Goal: Task Accomplishment & Management: Use online tool/utility

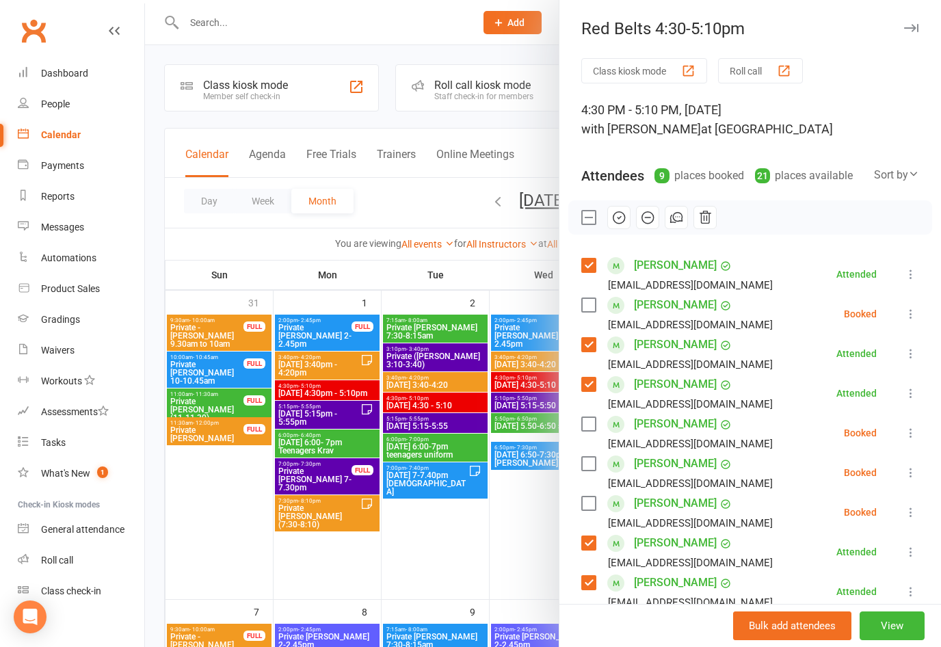
click at [502, 383] on div at bounding box center [543, 323] width 796 height 647
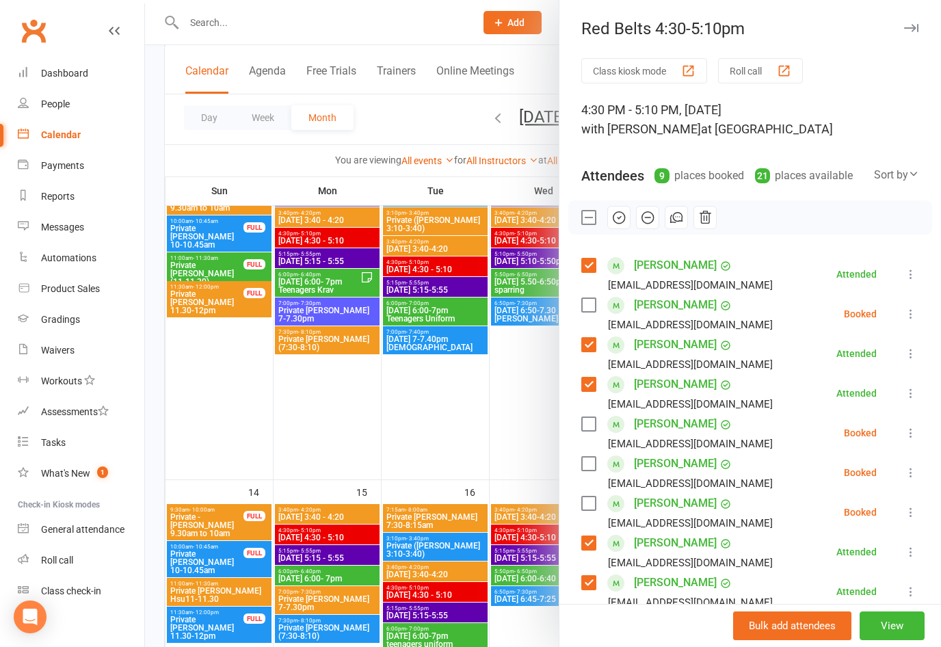
scroll to position [113, 0]
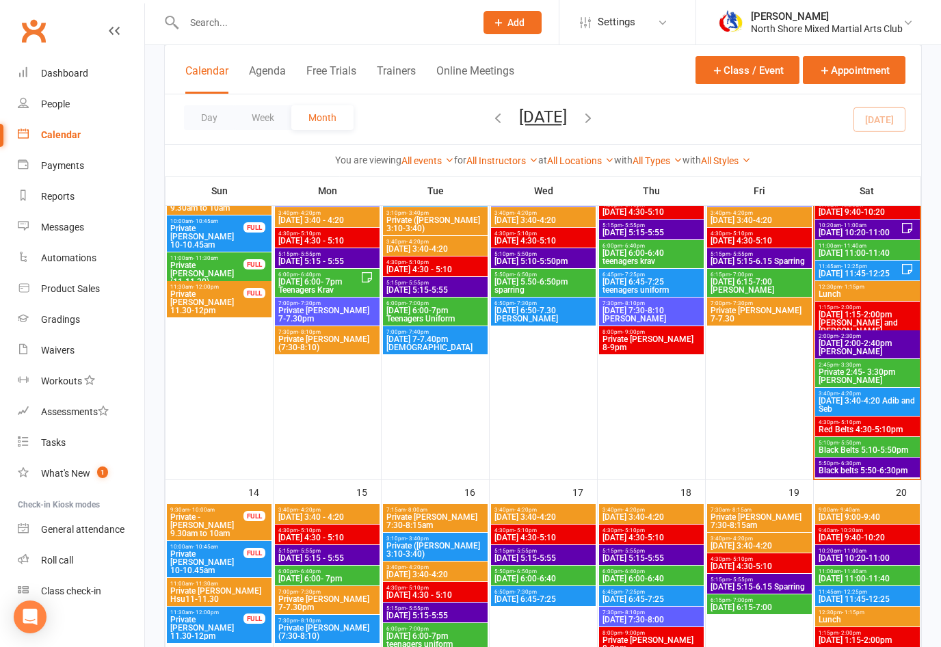
click at [889, 468] on span "Black belts 5:50-6:30pm" at bounding box center [867, 470] width 99 height 8
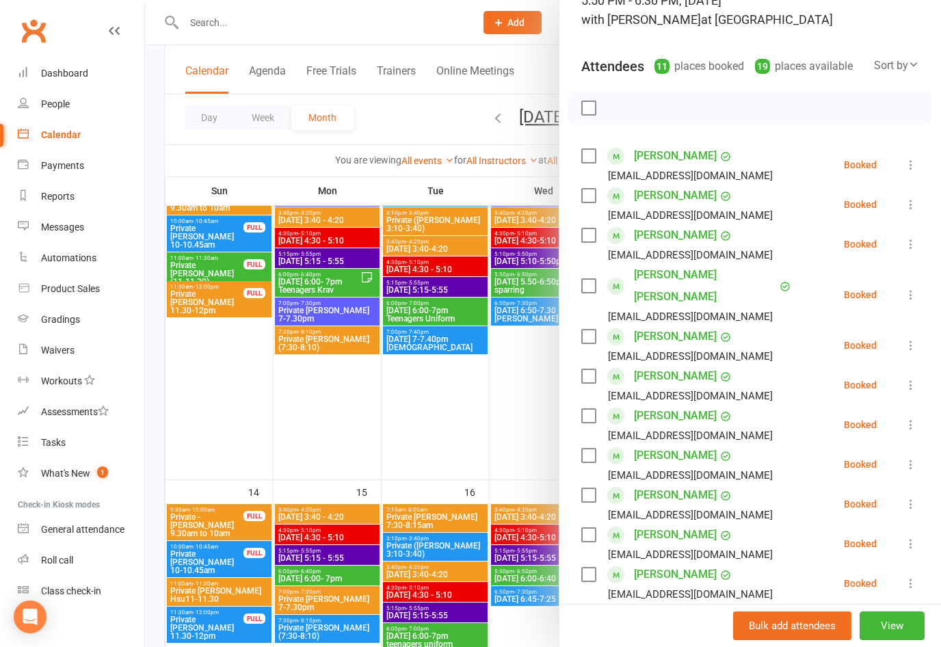
scroll to position [111, 0]
click at [586, 447] on label at bounding box center [588, 454] width 14 height 14
click at [586, 407] on label at bounding box center [588, 414] width 14 height 14
click at [587, 368] on label at bounding box center [588, 375] width 14 height 14
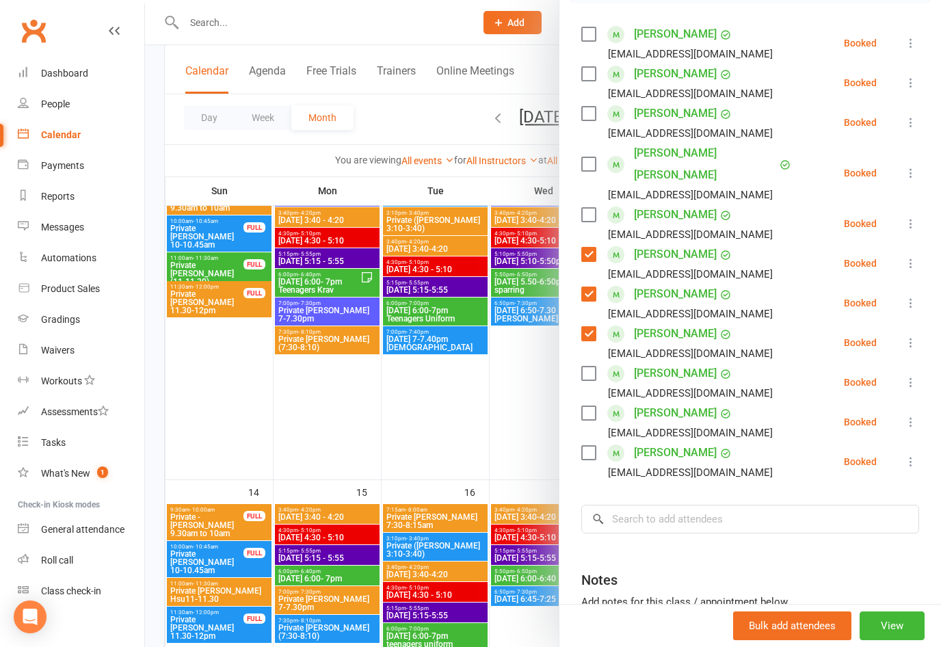
scroll to position [248, 0]
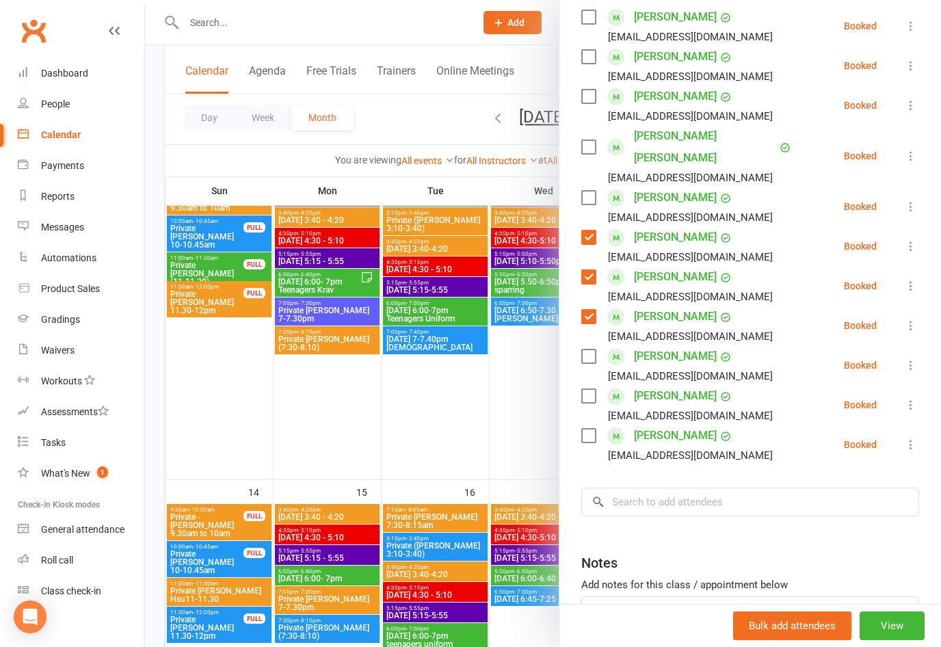
click at [588, 429] on label at bounding box center [588, 436] width 14 height 14
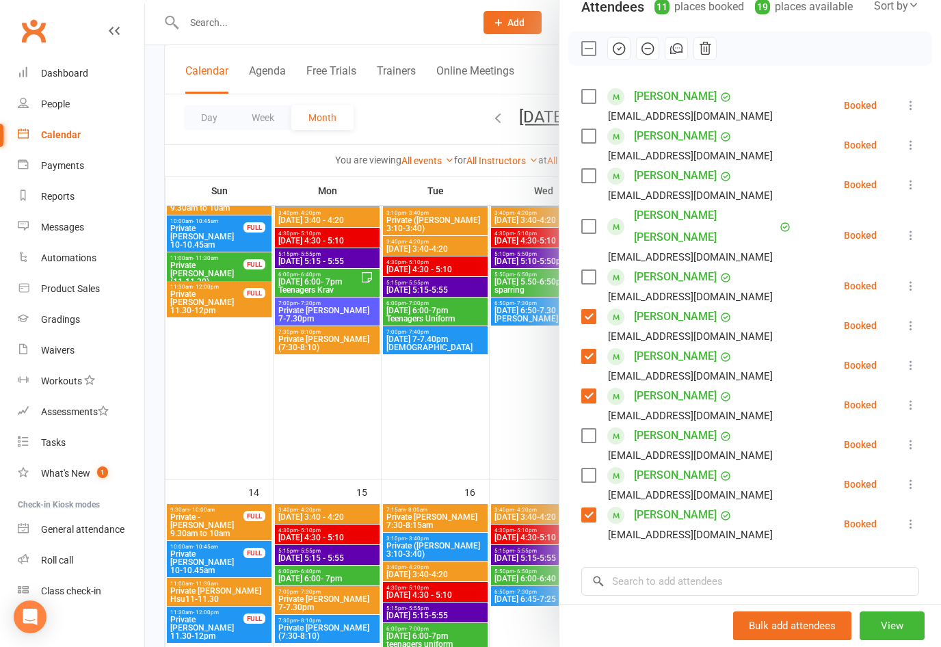
scroll to position [213, 0]
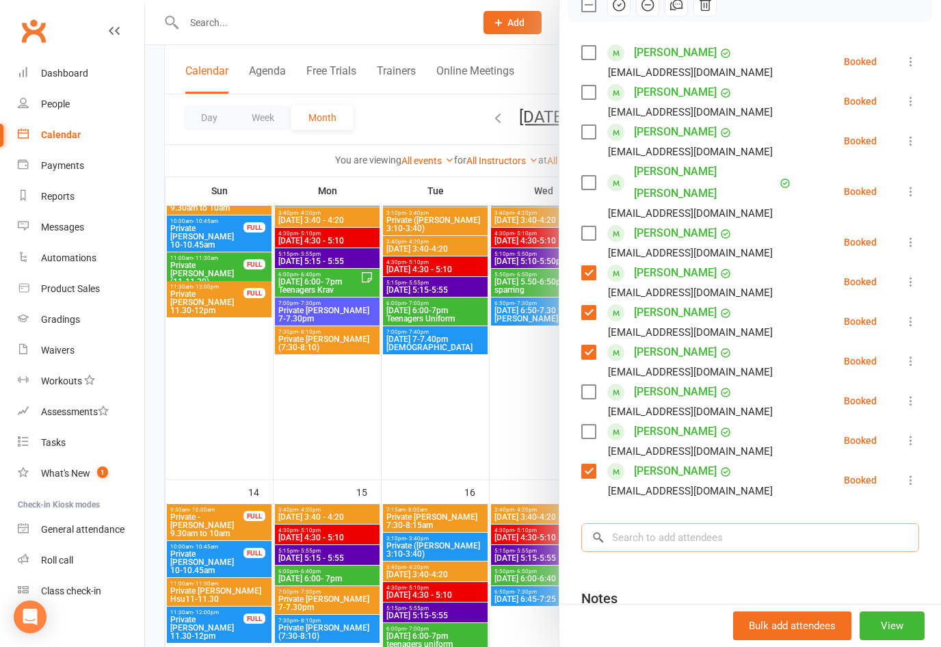
drag, startPoint x: 623, startPoint y: 523, endPoint x: 623, endPoint y: 515, distance: 7.5
click at [623, 523] on input "search" at bounding box center [750, 537] width 338 height 29
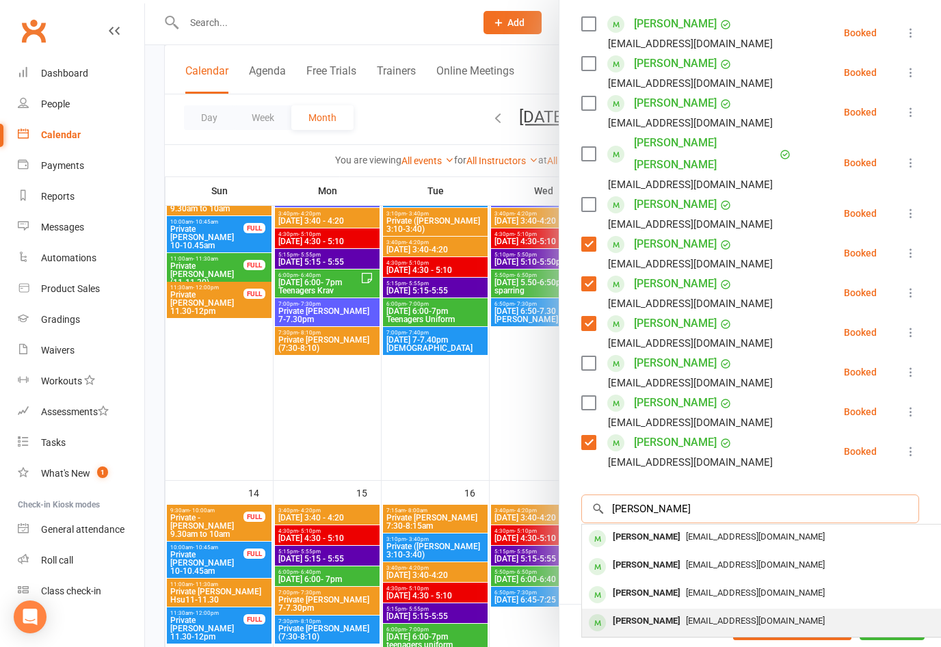
scroll to position [249, -1]
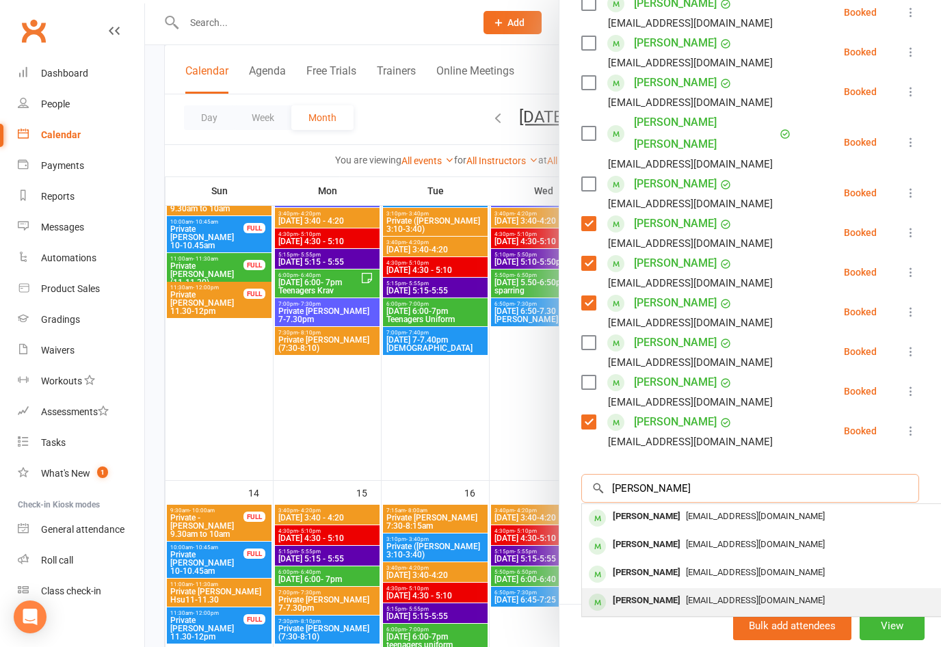
type input "[PERSON_NAME]"
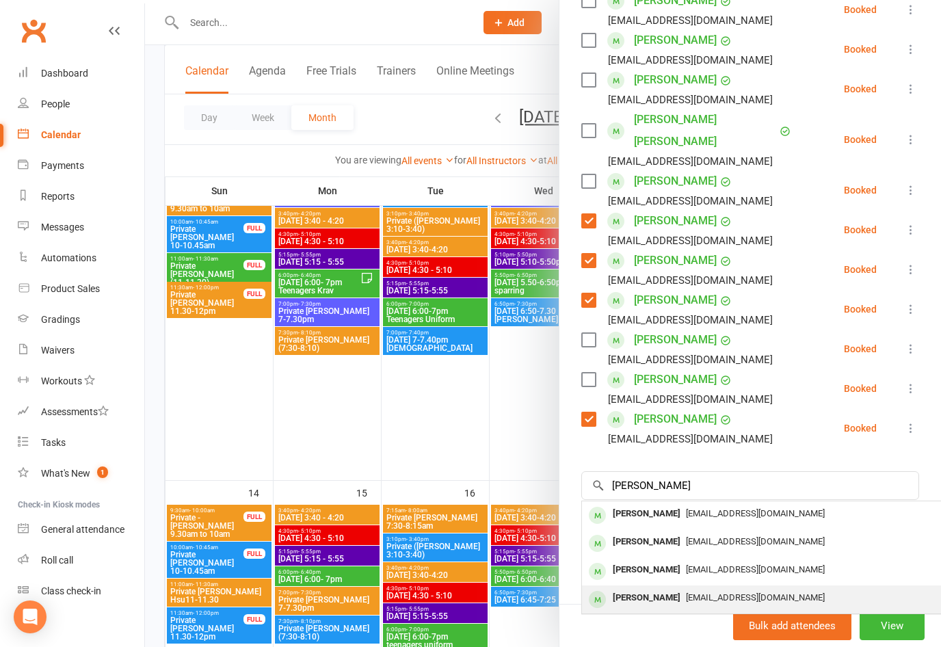
click at [627, 588] on div "[PERSON_NAME]" at bounding box center [646, 598] width 79 height 20
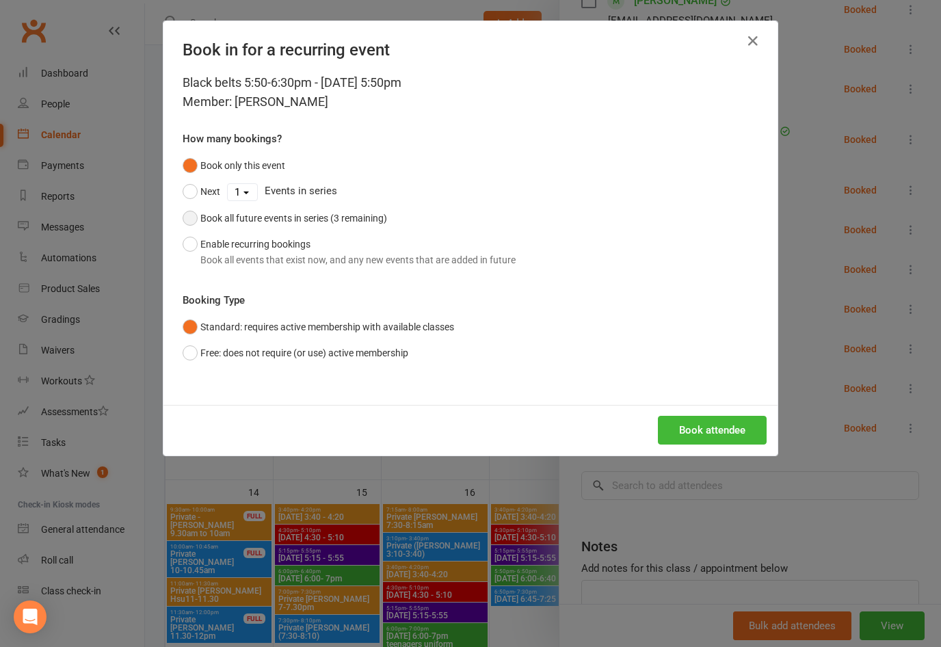
click at [310, 212] on div "Book all future events in series (3 remaining)" at bounding box center [293, 218] width 187 height 15
click at [699, 433] on button "Book attendee" at bounding box center [712, 430] width 109 height 29
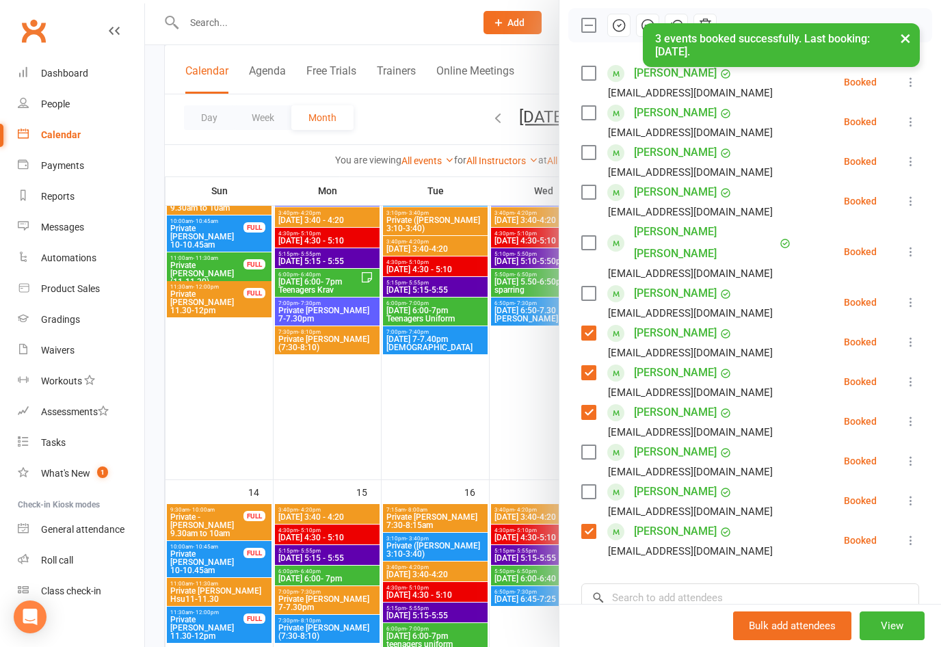
scroll to position [165, 0]
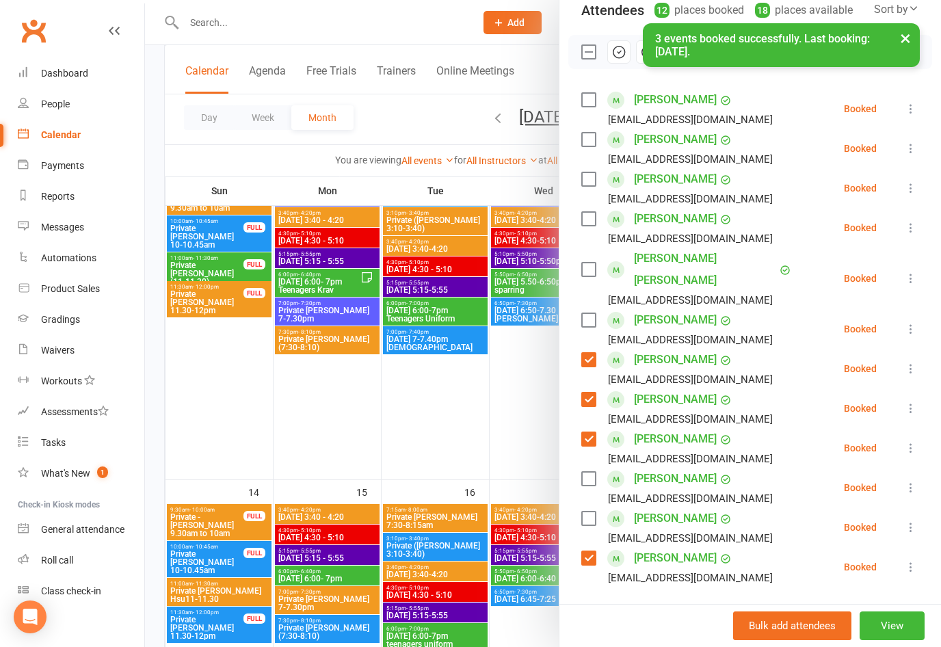
click at [585, 226] on label at bounding box center [588, 219] width 14 height 14
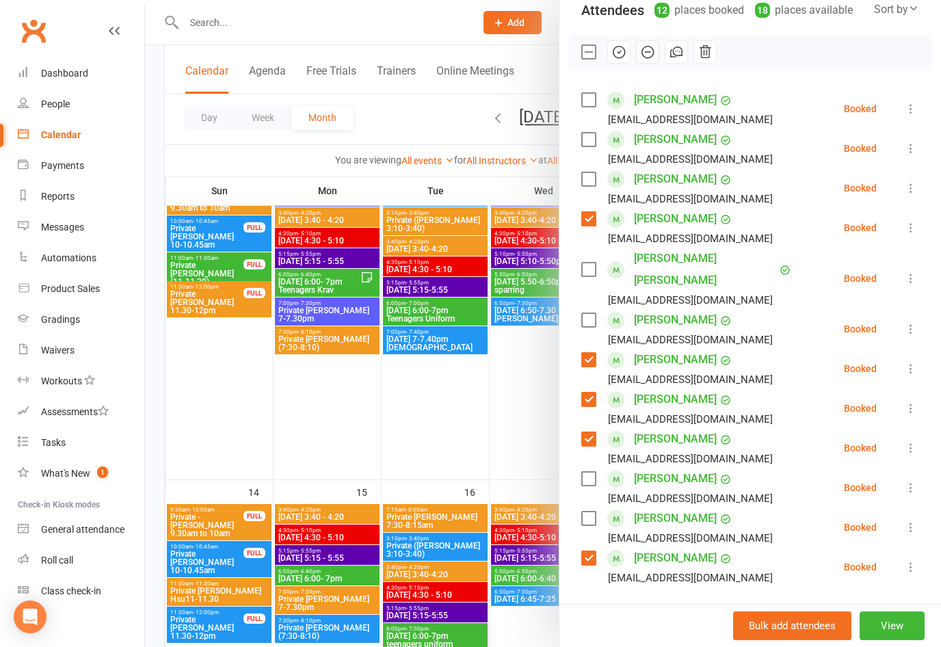
click at [589, 178] on label at bounding box center [588, 179] width 14 height 14
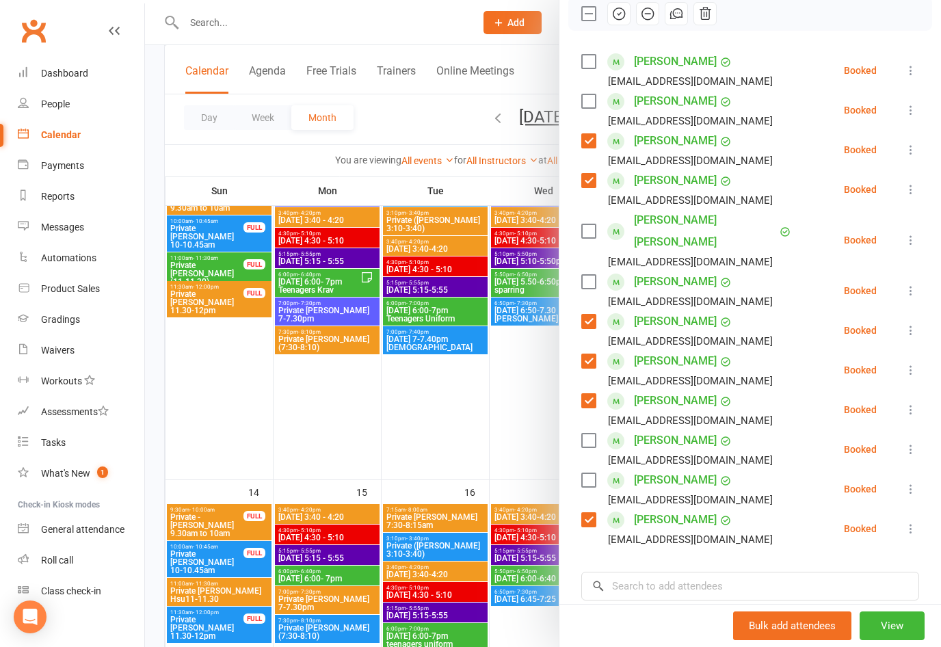
scroll to position [209, 0]
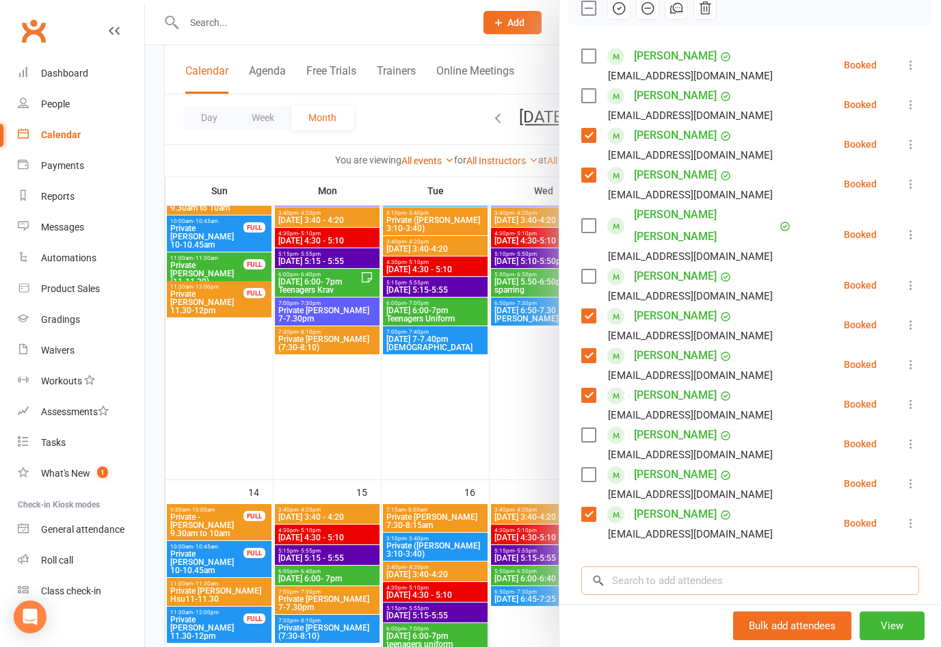
click at [645, 566] on input "search" at bounding box center [750, 580] width 338 height 29
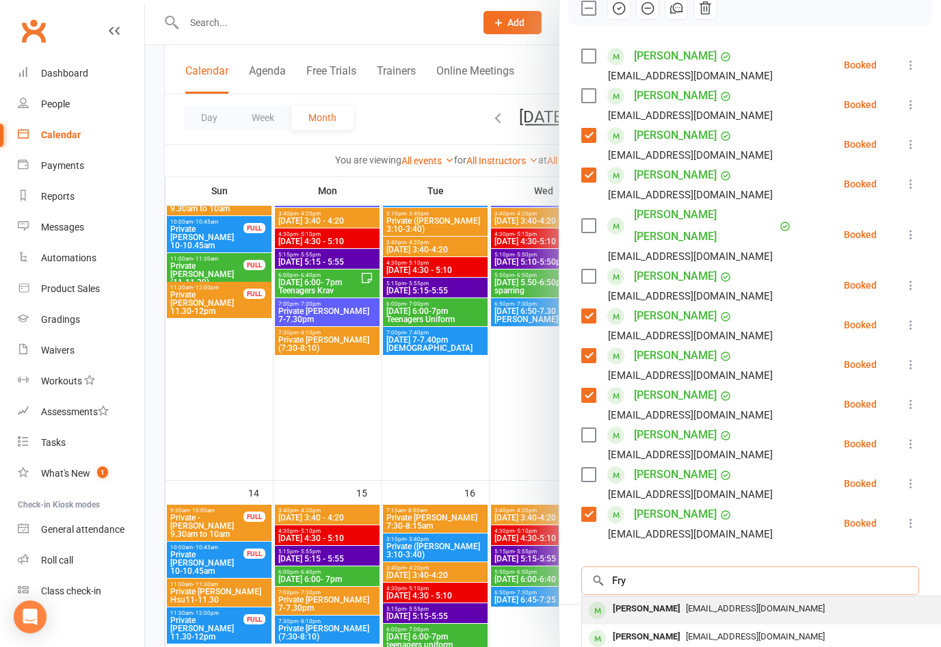
type input "Fry"
click at [643, 599] on div "[PERSON_NAME]" at bounding box center [646, 609] width 79 height 20
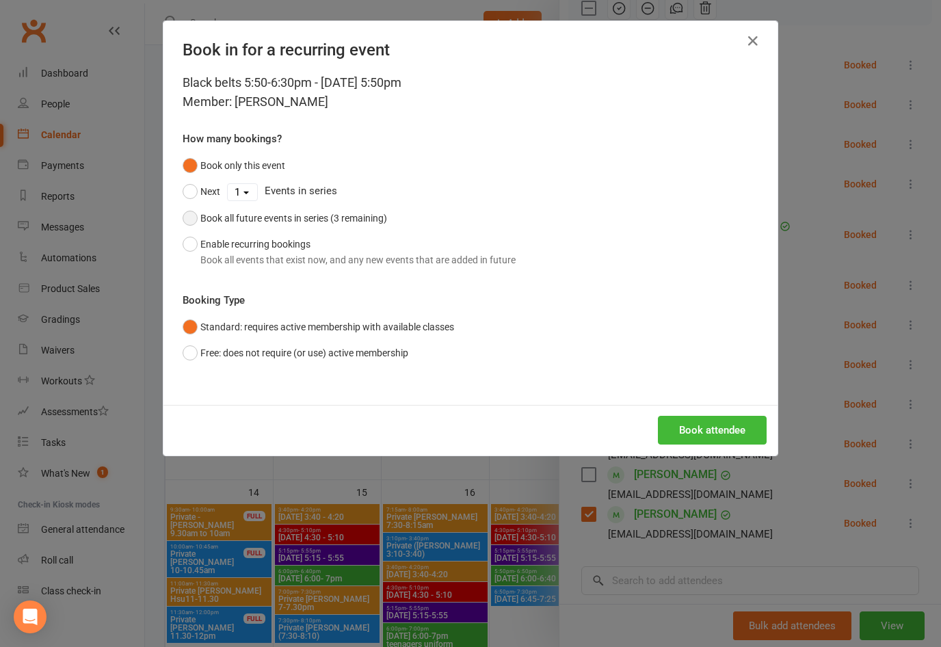
click at [345, 214] on div "Book all future events in series (3 remaining)" at bounding box center [293, 218] width 187 height 15
click at [705, 433] on button "Book attendee" at bounding box center [712, 430] width 109 height 29
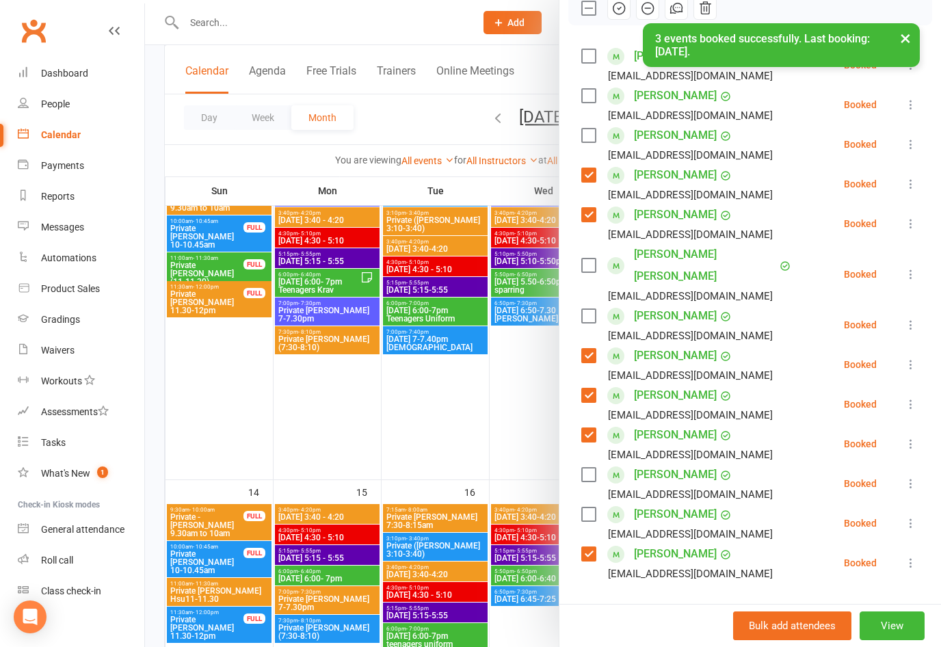
scroll to position [174, 0]
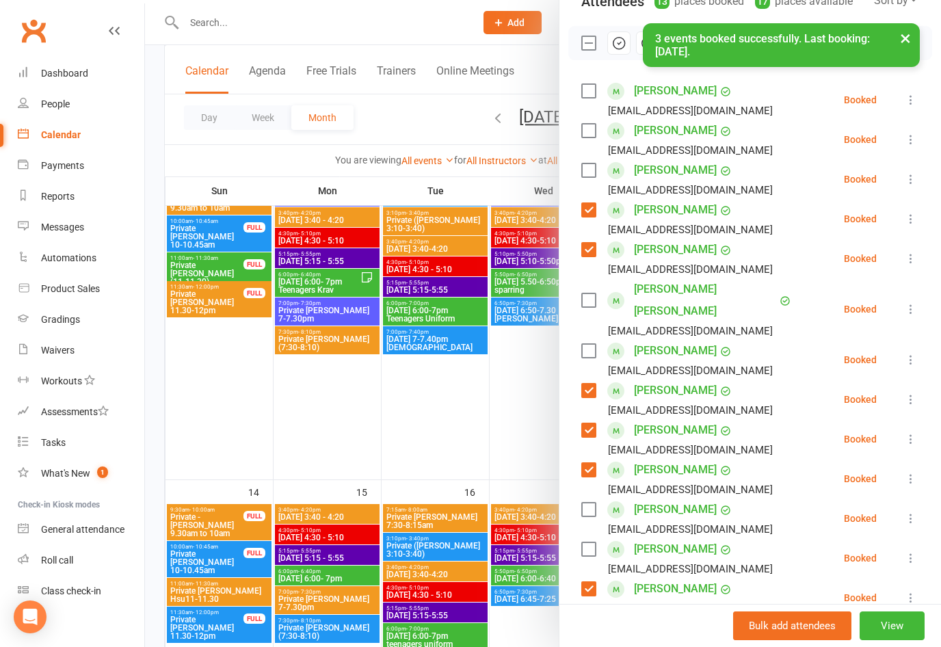
click at [586, 169] on label at bounding box center [588, 170] width 14 height 14
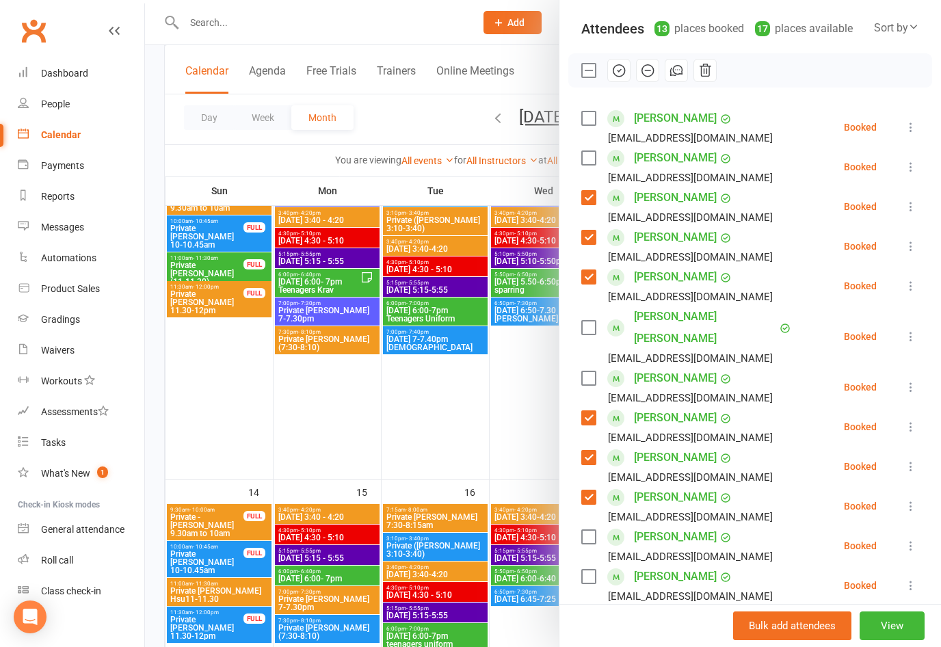
scroll to position [189, 0]
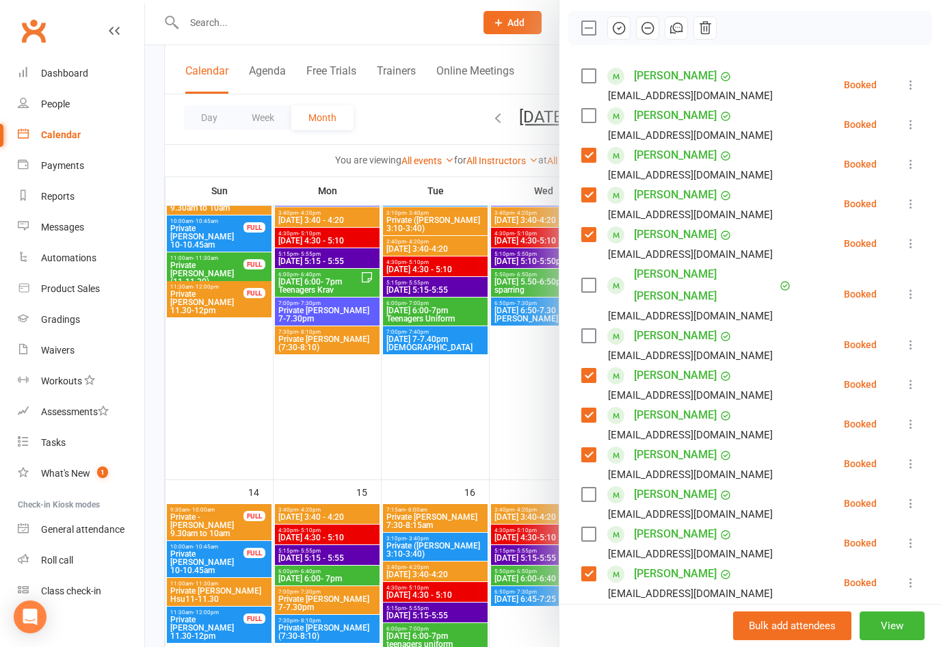
click at [586, 152] on label at bounding box center [588, 155] width 14 height 14
click at [584, 195] on label at bounding box center [588, 195] width 14 height 14
click at [589, 226] on div "[PERSON_NAME] [EMAIL_ADDRESS][DOMAIN_NAME]" at bounding box center [679, 244] width 197 height 40
click at [589, 244] on div "[PERSON_NAME] [EMAIL_ADDRESS][DOMAIN_NAME]" at bounding box center [679, 244] width 197 height 40
click at [587, 237] on label at bounding box center [588, 235] width 14 height 14
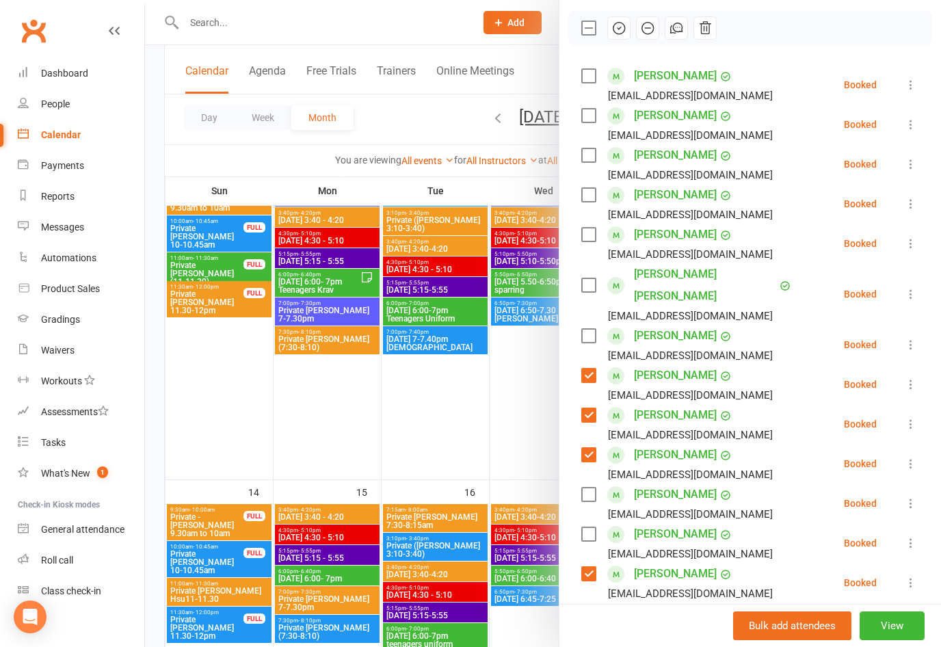
click at [589, 368] on label at bounding box center [588, 375] width 14 height 14
click at [595, 408] on label at bounding box center [588, 415] width 14 height 14
click at [593, 448] on label at bounding box center [588, 455] width 14 height 14
click at [590, 567] on label at bounding box center [588, 574] width 14 height 14
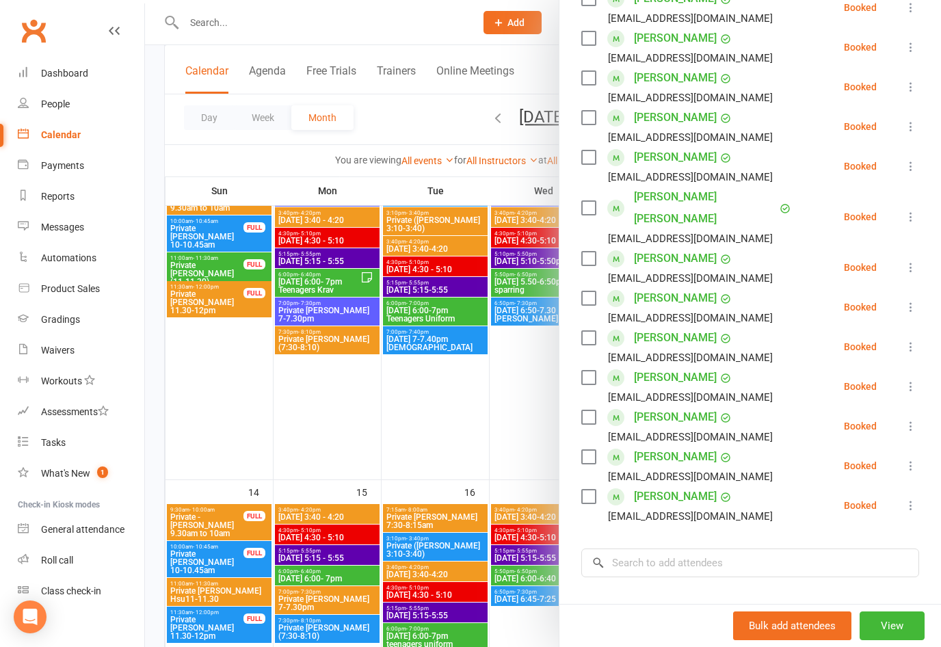
click at [450, 452] on div at bounding box center [543, 323] width 796 height 647
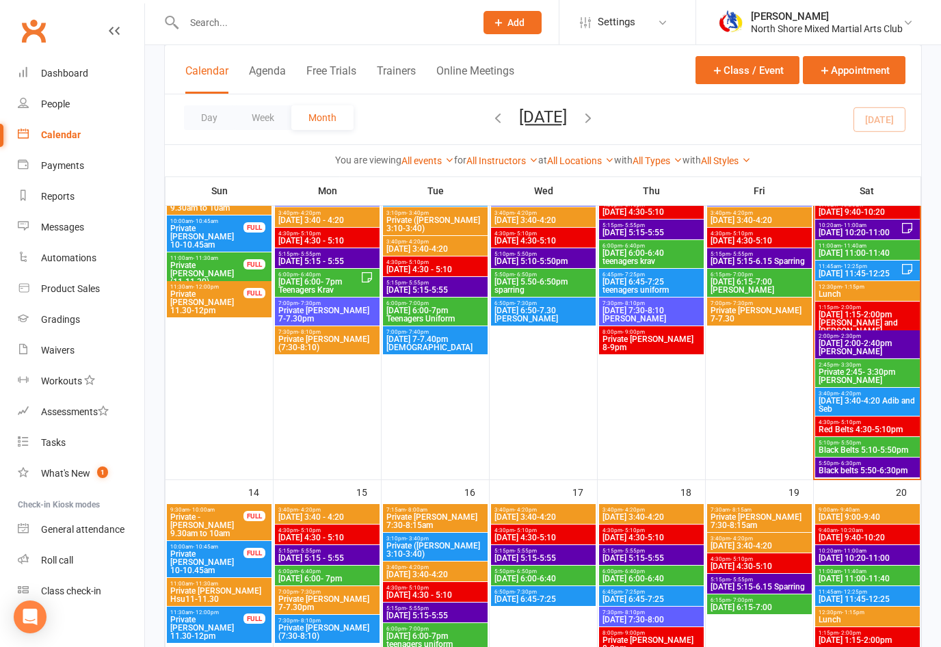
click at [851, 448] on span "Black Belts 5:10-5:50pm" at bounding box center [867, 450] width 99 height 8
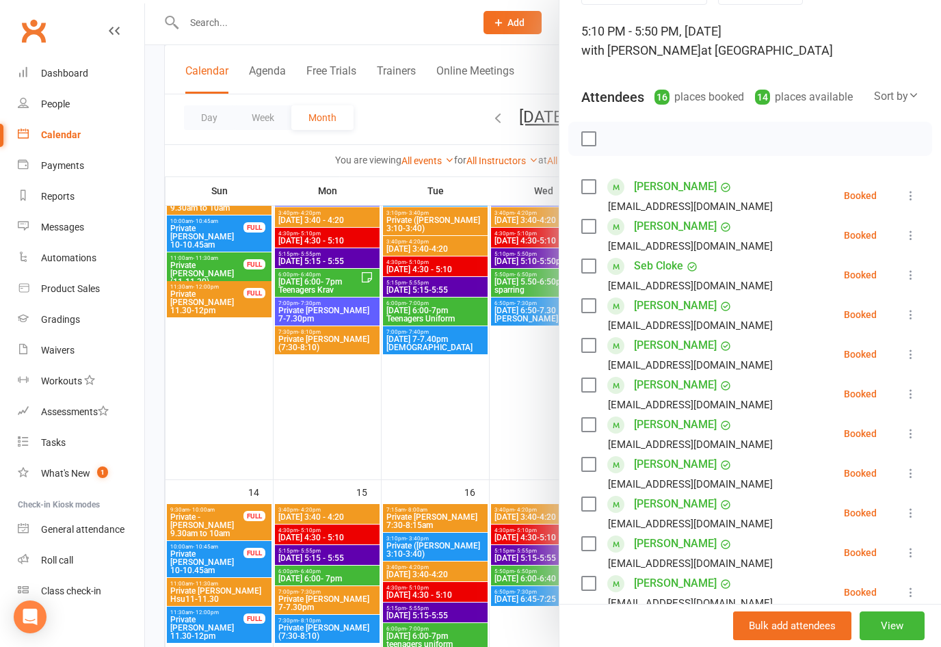
scroll to position [146, 0]
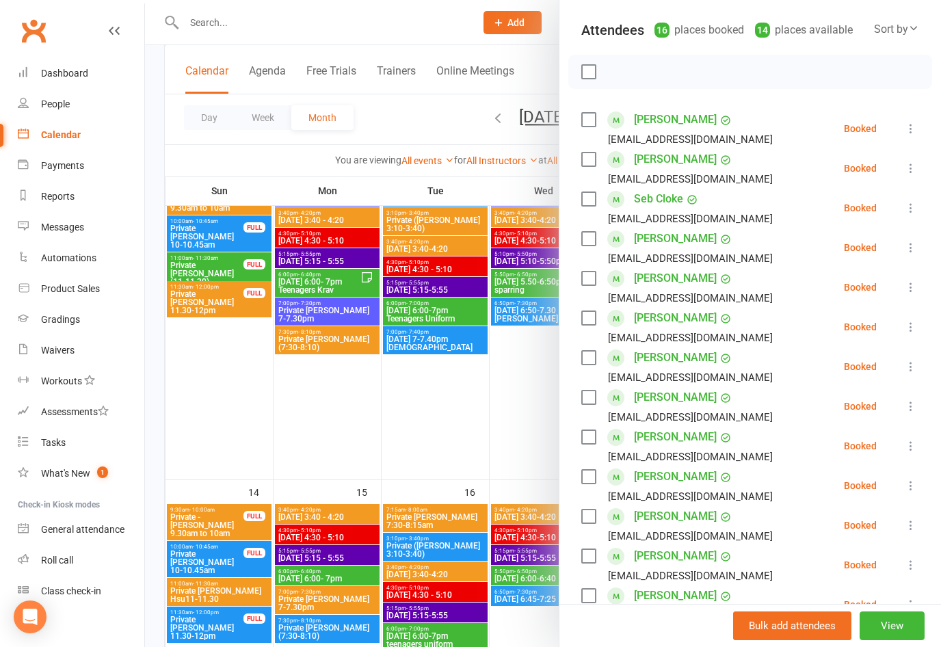
click at [592, 283] on label at bounding box center [588, 278] width 14 height 14
click at [591, 314] on label at bounding box center [588, 318] width 14 height 14
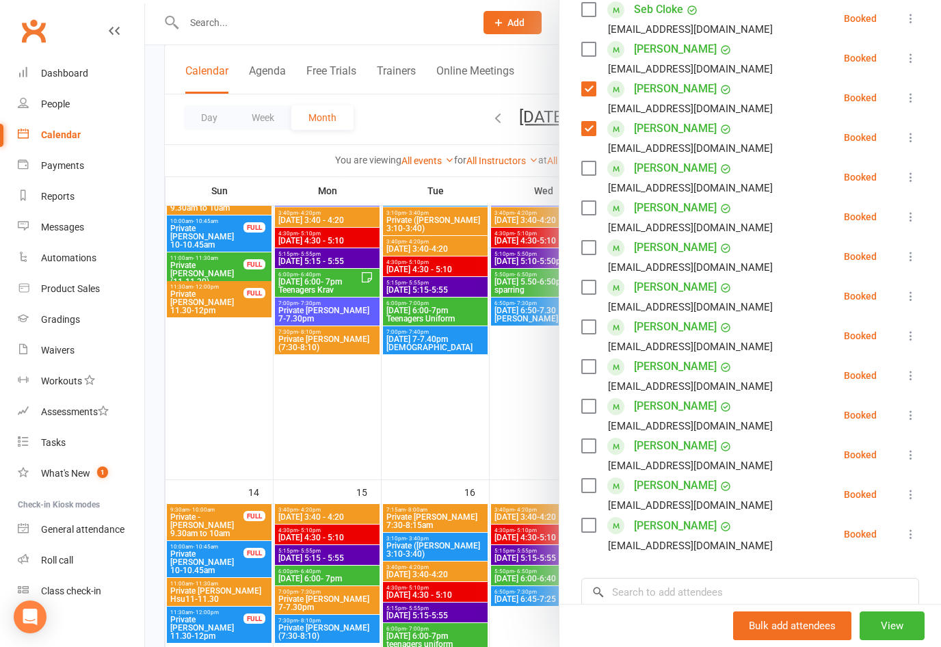
click at [586, 207] on label at bounding box center [588, 208] width 14 height 14
click at [593, 166] on label at bounding box center [588, 168] width 14 height 14
click at [589, 246] on label at bounding box center [588, 248] width 14 height 14
click at [590, 408] on label at bounding box center [588, 406] width 14 height 14
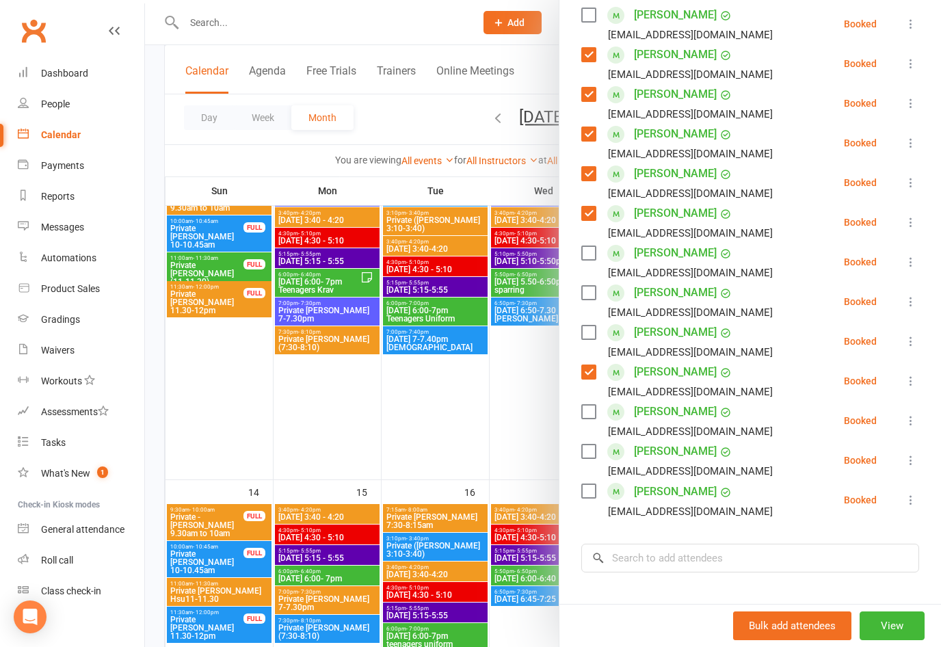
click at [592, 412] on label at bounding box center [588, 412] width 14 height 14
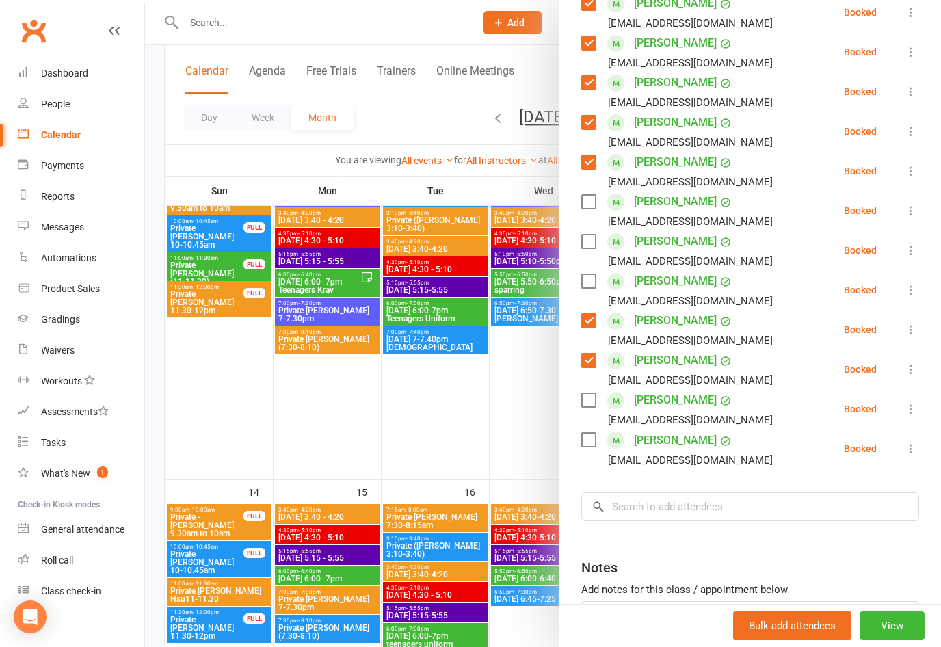
scroll to position [423, 0]
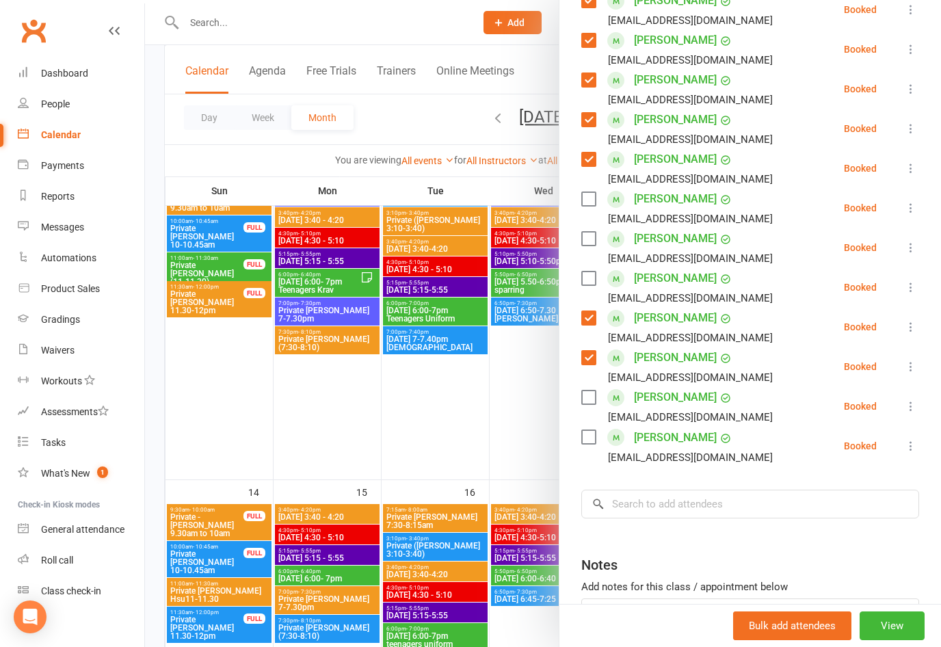
click at [587, 237] on label at bounding box center [588, 239] width 14 height 14
click at [588, 275] on label at bounding box center [588, 278] width 14 height 14
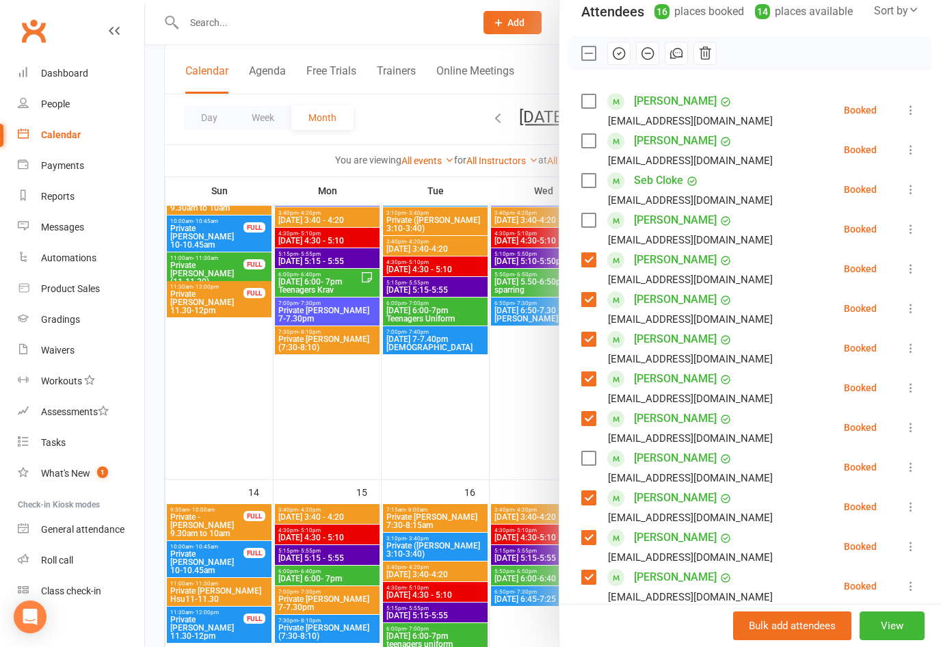
scroll to position [145, 0]
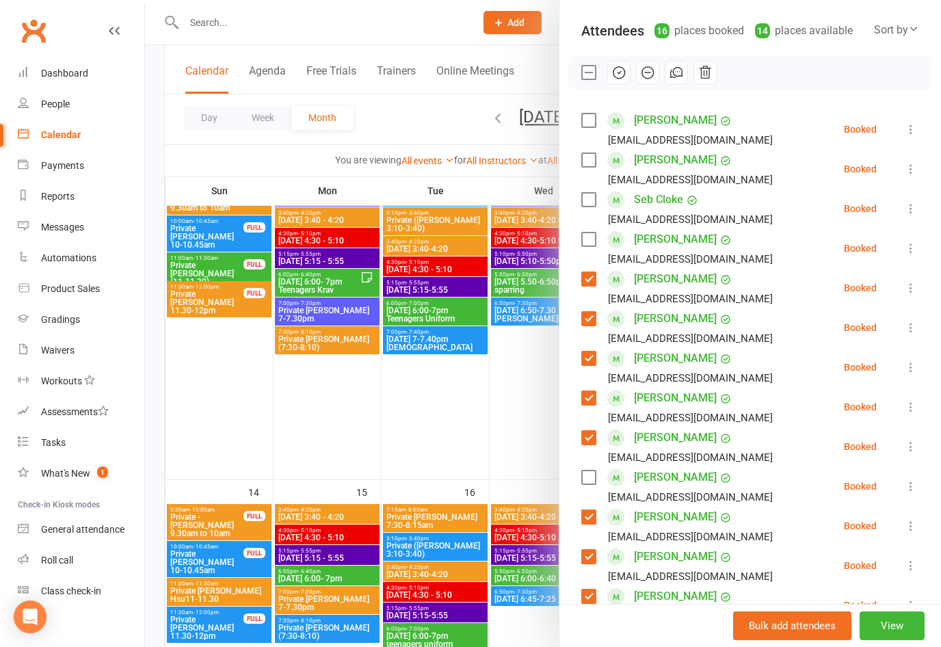
click at [614, 68] on icon "button" at bounding box center [619, 73] width 12 height 12
click at [351, 284] on div at bounding box center [543, 323] width 796 height 647
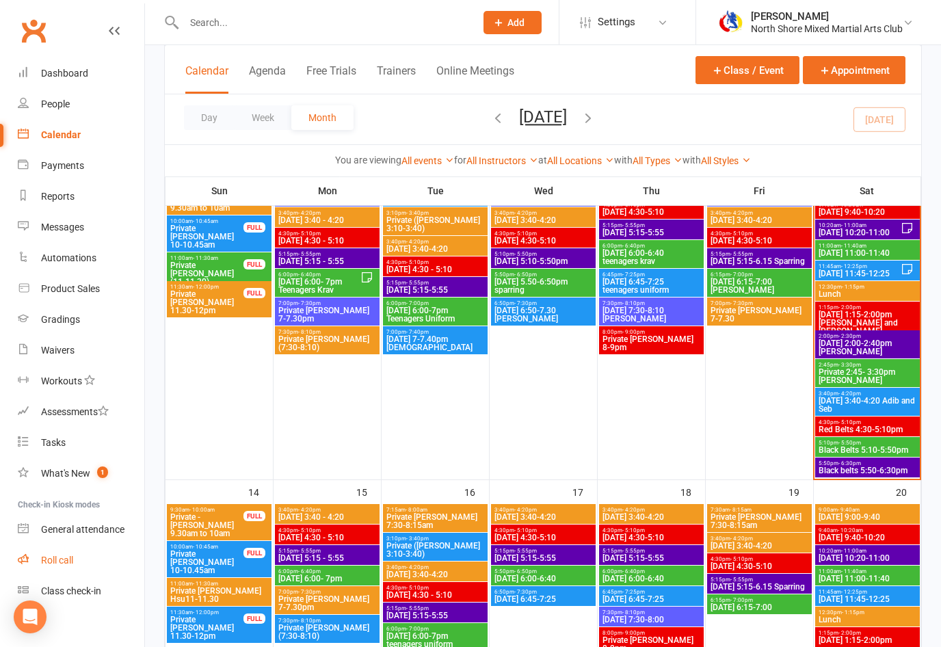
click at [57, 557] on div "Roll call" at bounding box center [57, 559] width 32 height 11
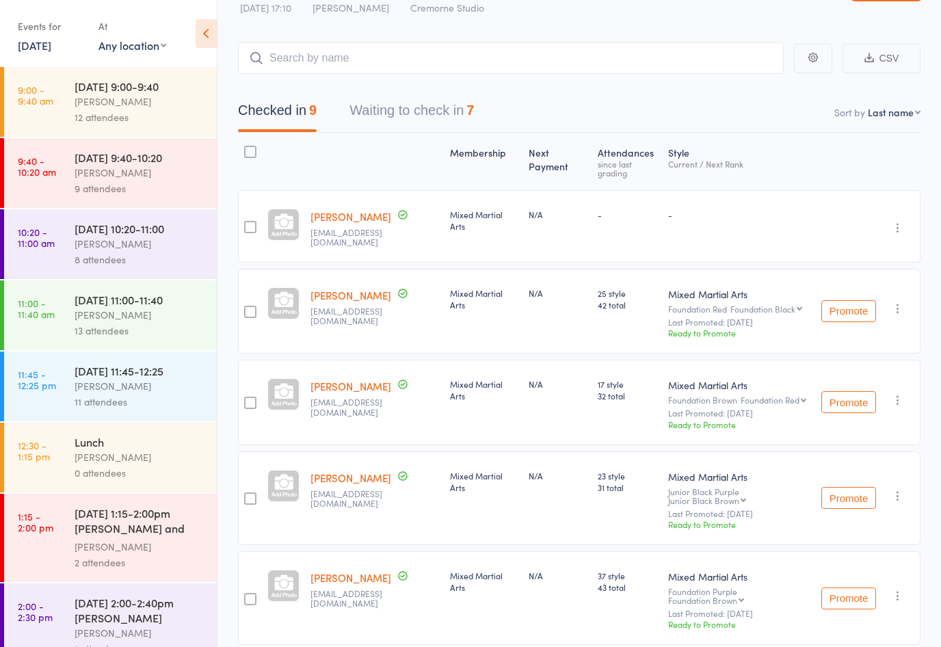
scroll to position [46, 0]
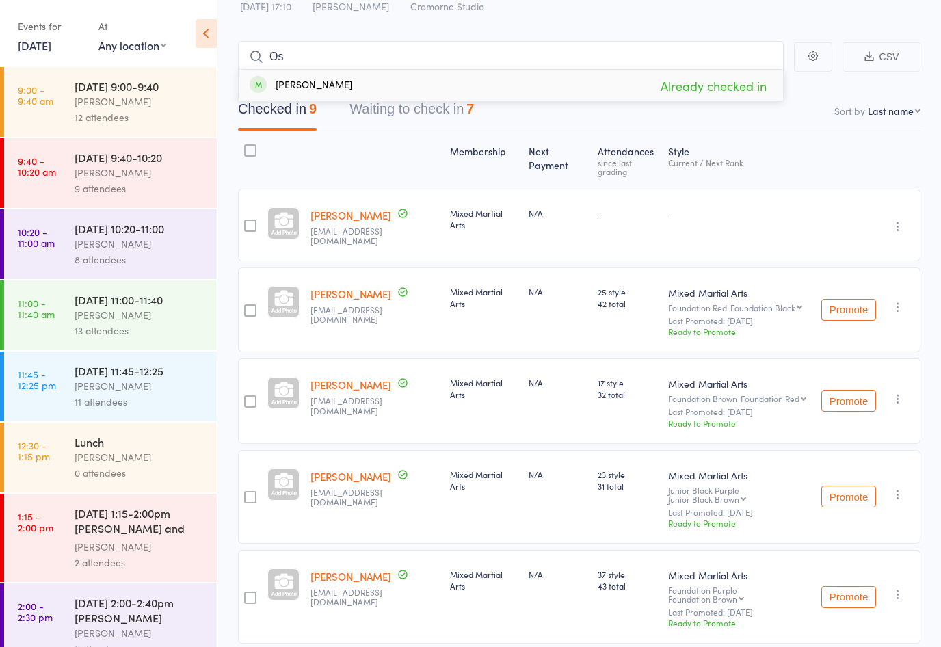
type input "O"
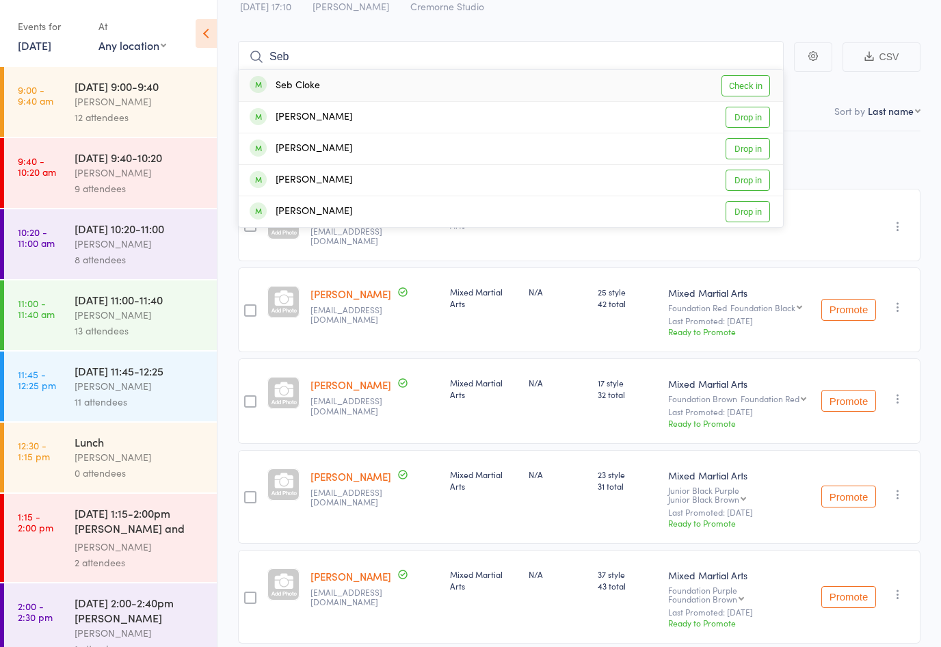
type input "Seb"
click at [748, 85] on link "Check in" at bounding box center [745, 85] width 49 height 21
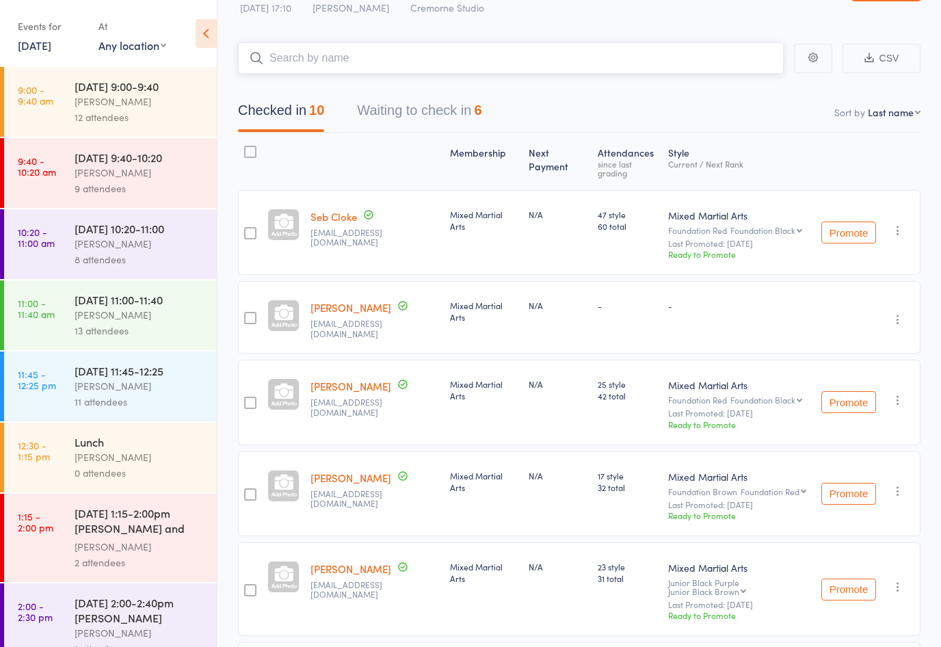
scroll to position [43, 0]
click at [898, 395] on icon "button" at bounding box center [898, 402] width 14 height 14
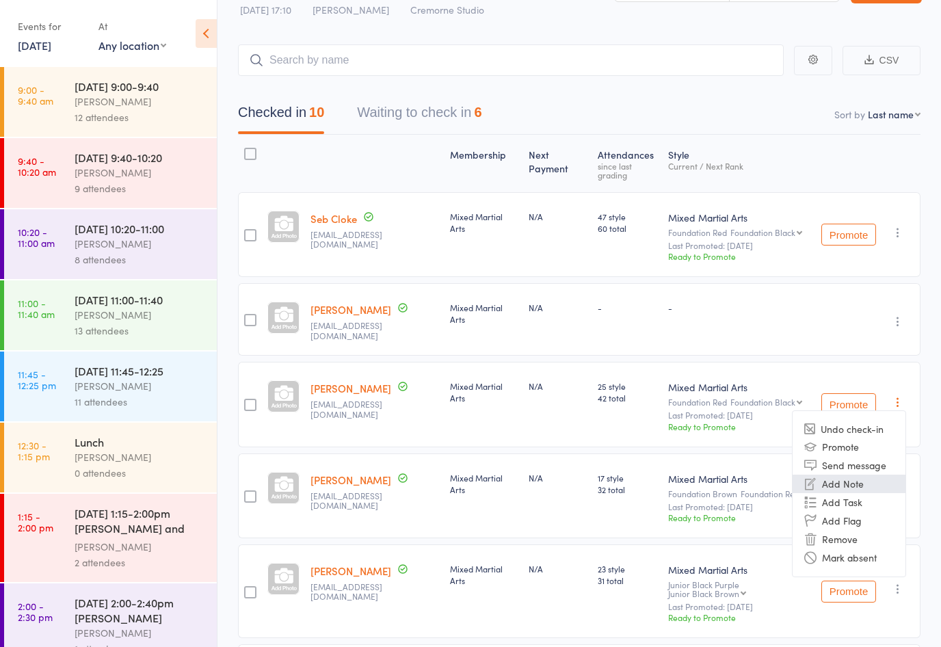
click at [865, 477] on li "Add Note" at bounding box center [848, 483] width 113 height 18
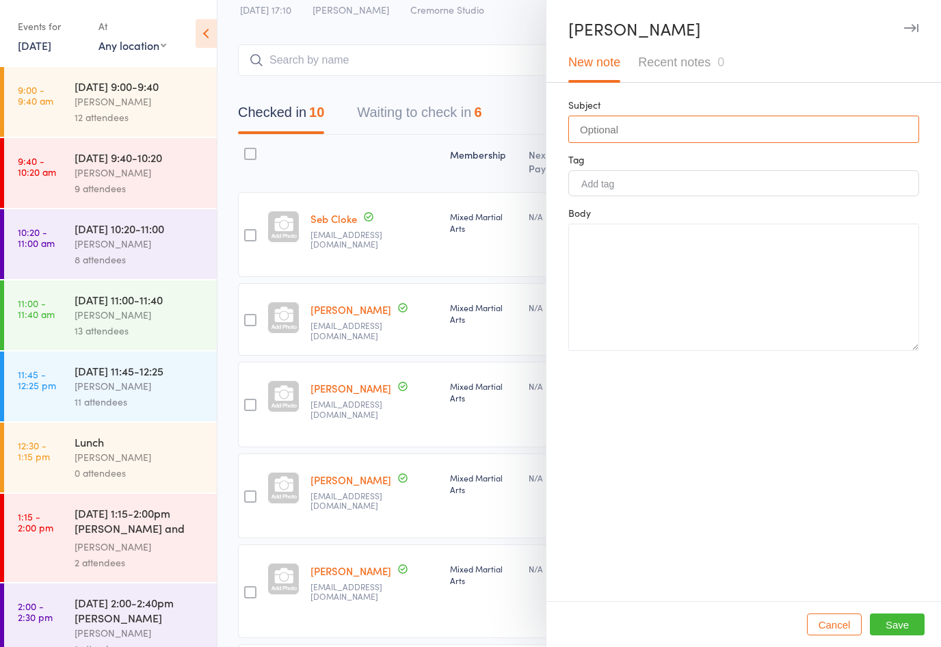
click at [647, 134] on input "text" at bounding box center [743, 129] width 351 height 27
type input "Grading"
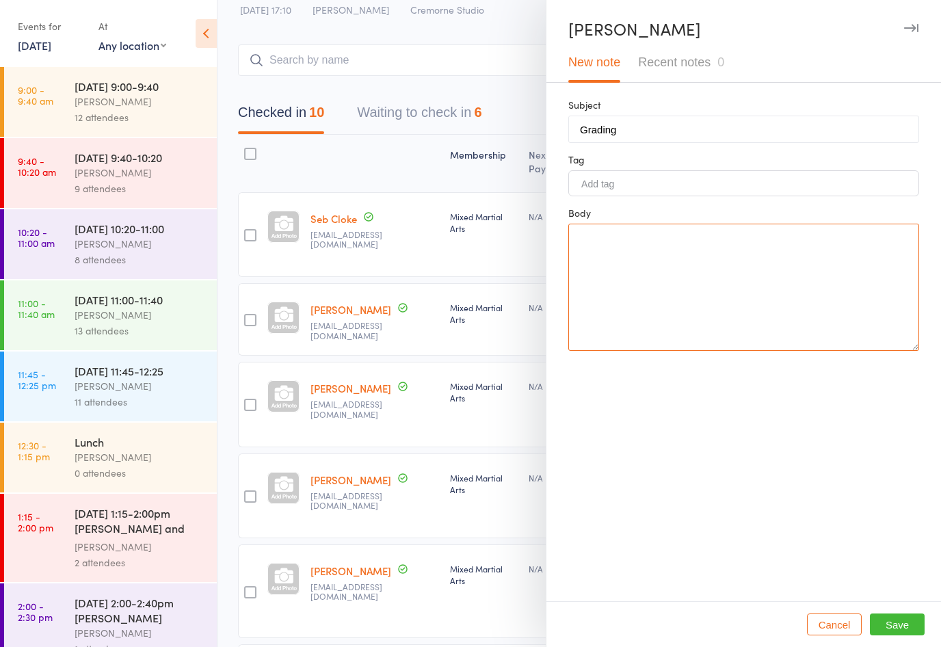
click at [660, 260] on textarea at bounding box center [743, 287] width 351 height 127
type textarea "yes"
click at [887, 635] on button "Save" at bounding box center [896, 624] width 55 height 22
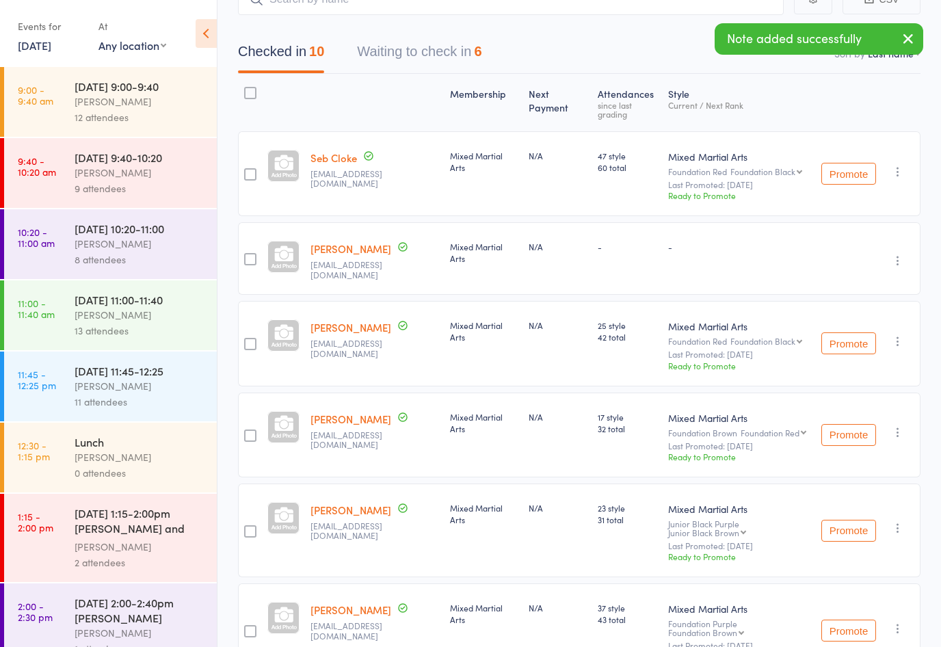
scroll to position [118, 0]
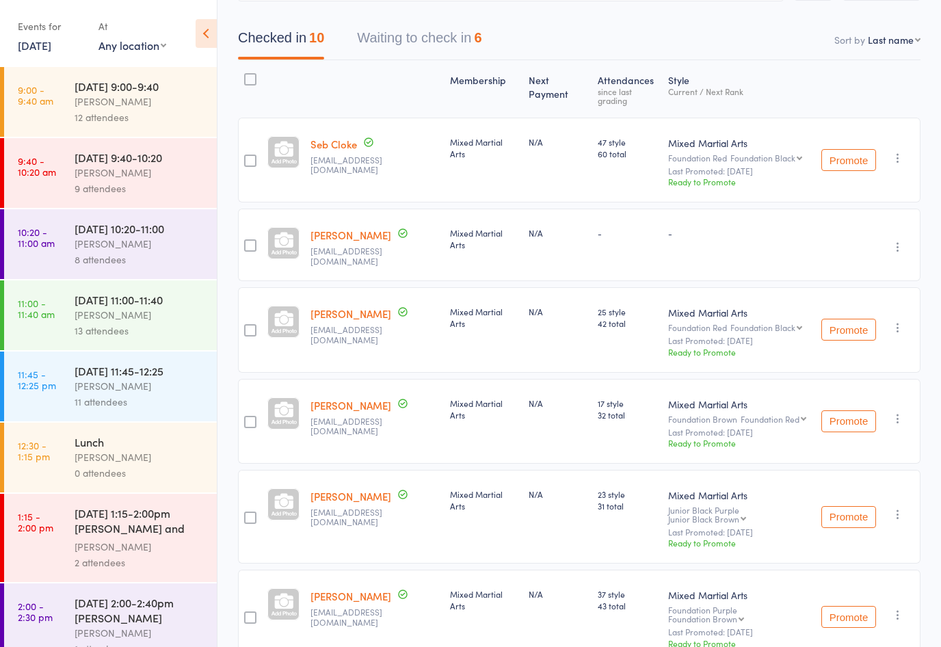
click at [900, 151] on icon "button" at bounding box center [898, 158] width 14 height 14
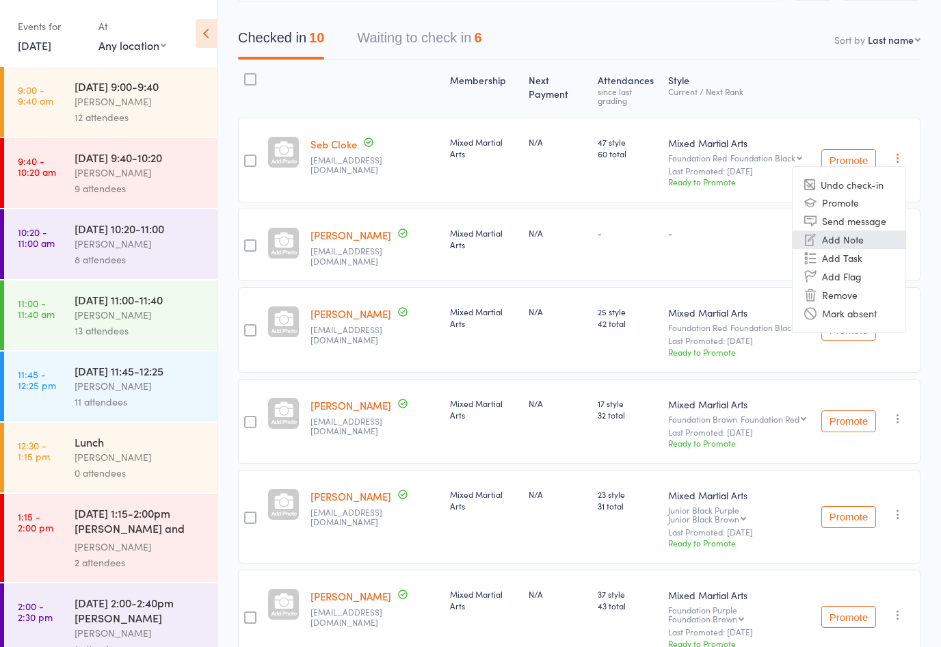
click at [840, 235] on li "Add Note" at bounding box center [848, 239] width 113 height 18
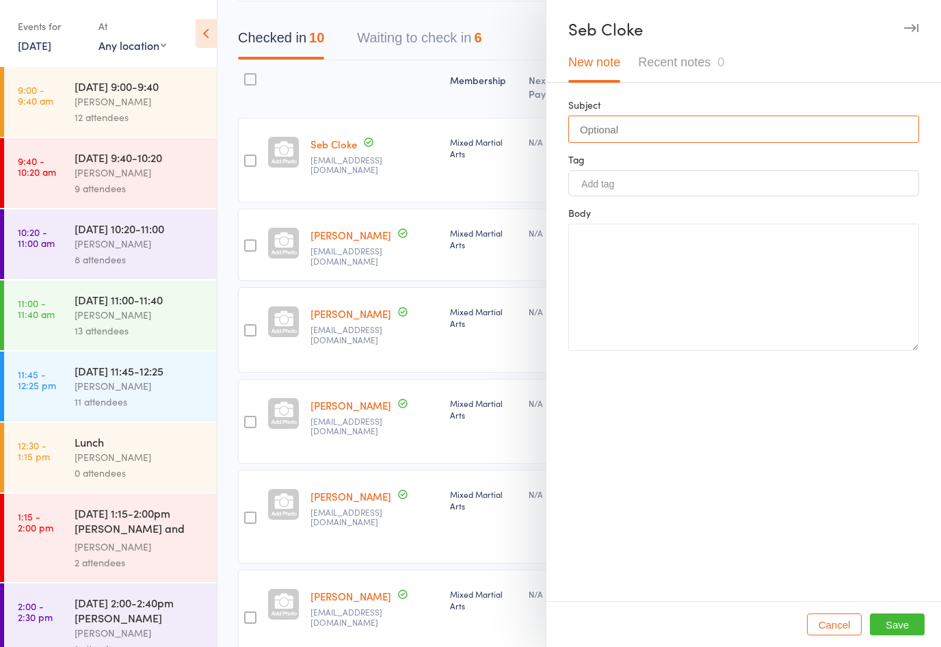
click at [625, 132] on input "text" at bounding box center [743, 129] width 351 height 27
type input "Grading"
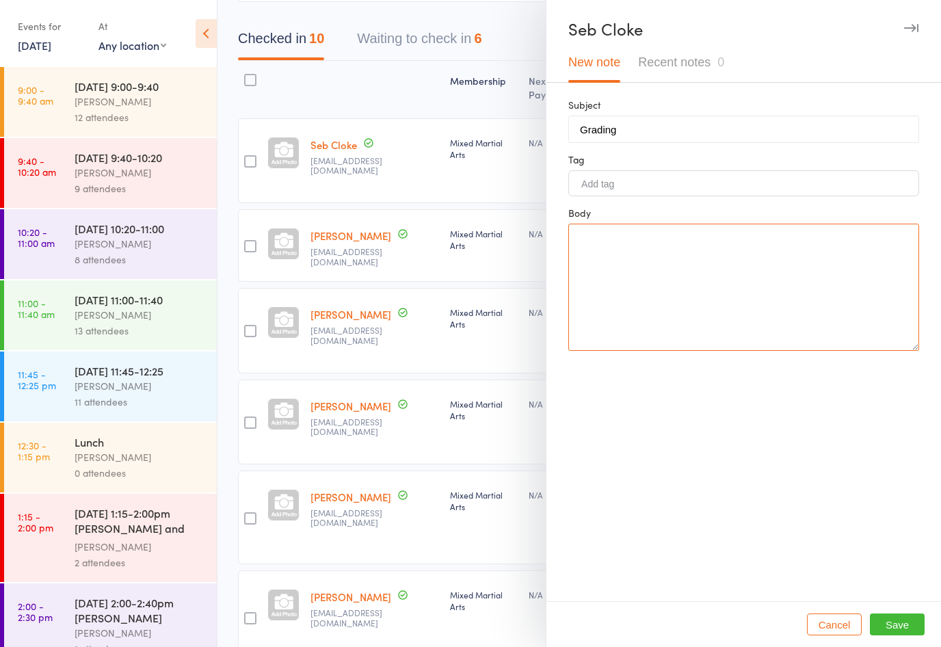
click at [614, 249] on textarea at bounding box center [743, 287] width 351 height 127
type textarea "yes"
click at [902, 635] on button "Save" at bounding box center [896, 624] width 55 height 22
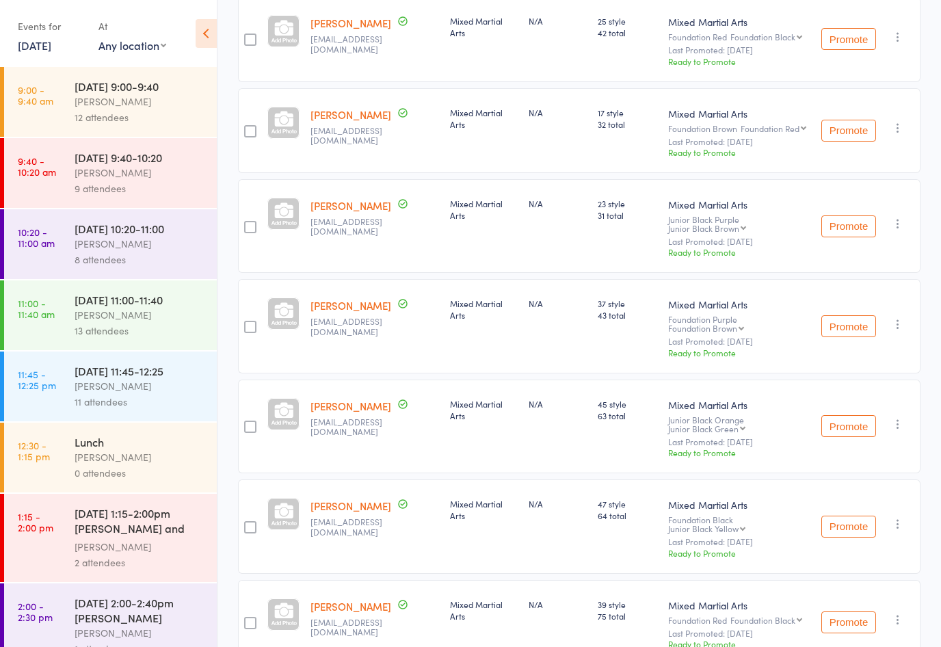
scroll to position [419, 0]
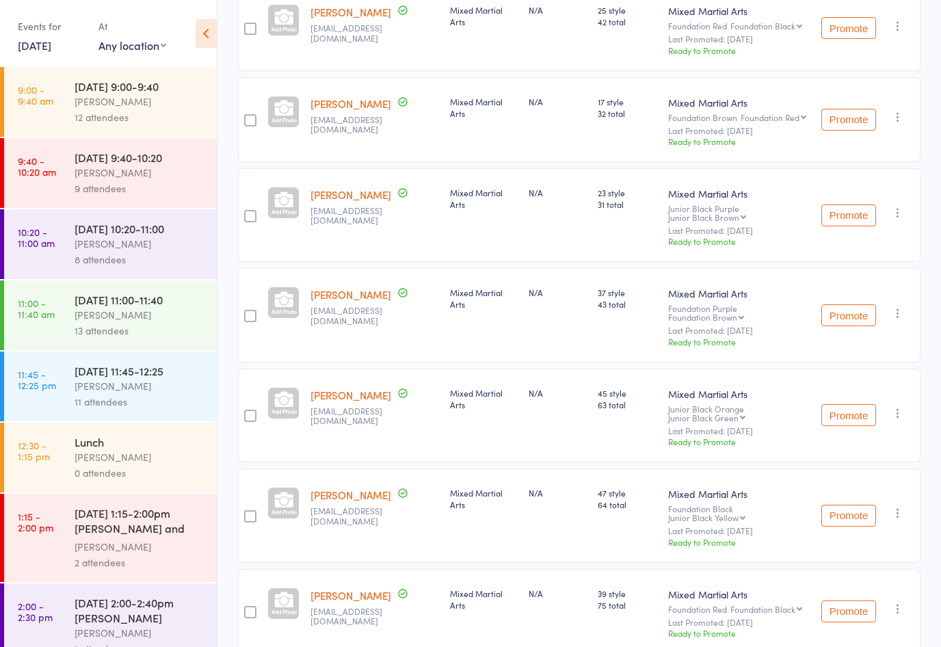
click at [898, 506] on icon "button" at bounding box center [898, 513] width 14 height 14
click at [854, 585] on li "Add Note" at bounding box center [848, 594] width 113 height 18
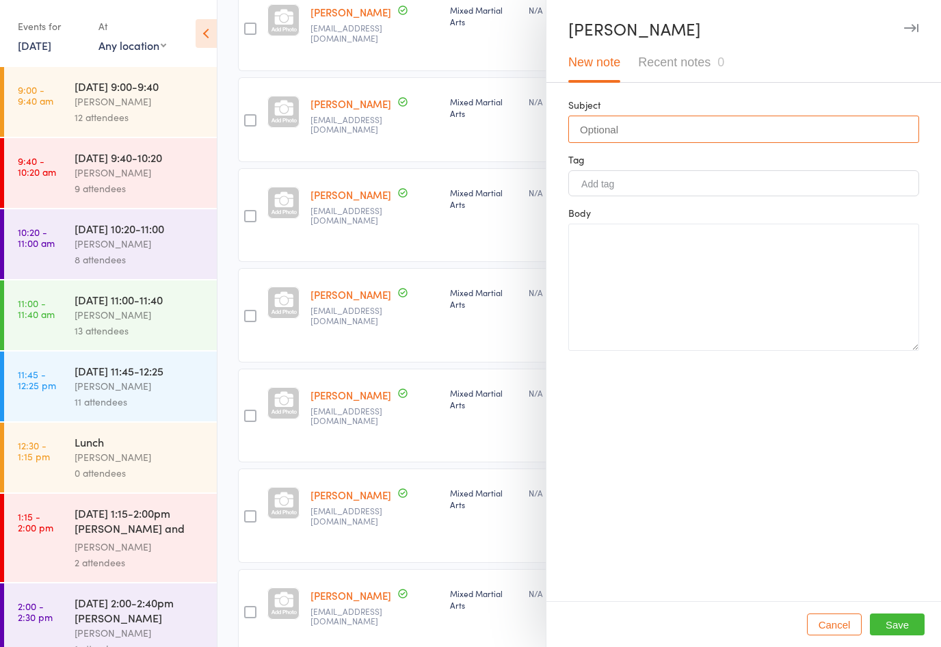
click at [661, 131] on input "text" at bounding box center [743, 129] width 351 height 27
type input "Grading"
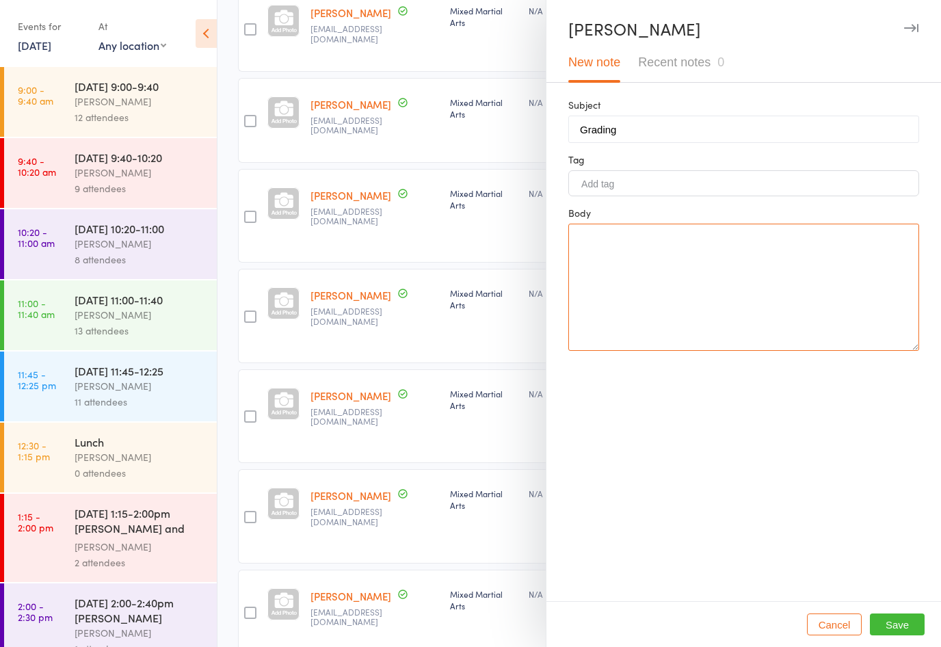
click at [641, 262] on textarea at bounding box center [743, 287] width 351 height 127
type textarea "yes"
click at [887, 635] on button "Save" at bounding box center [896, 624] width 55 height 22
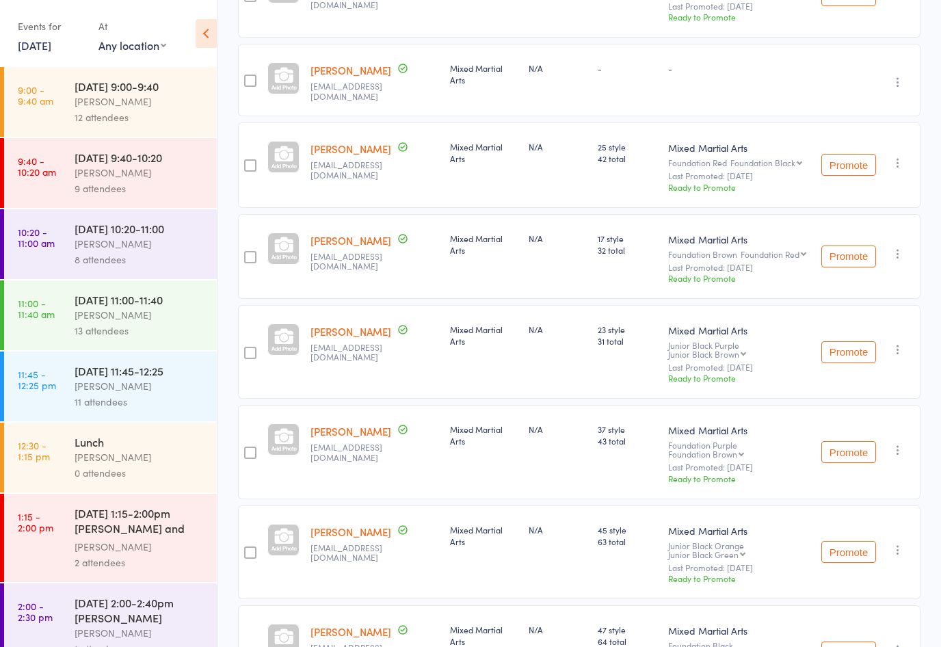
scroll to position [273, 0]
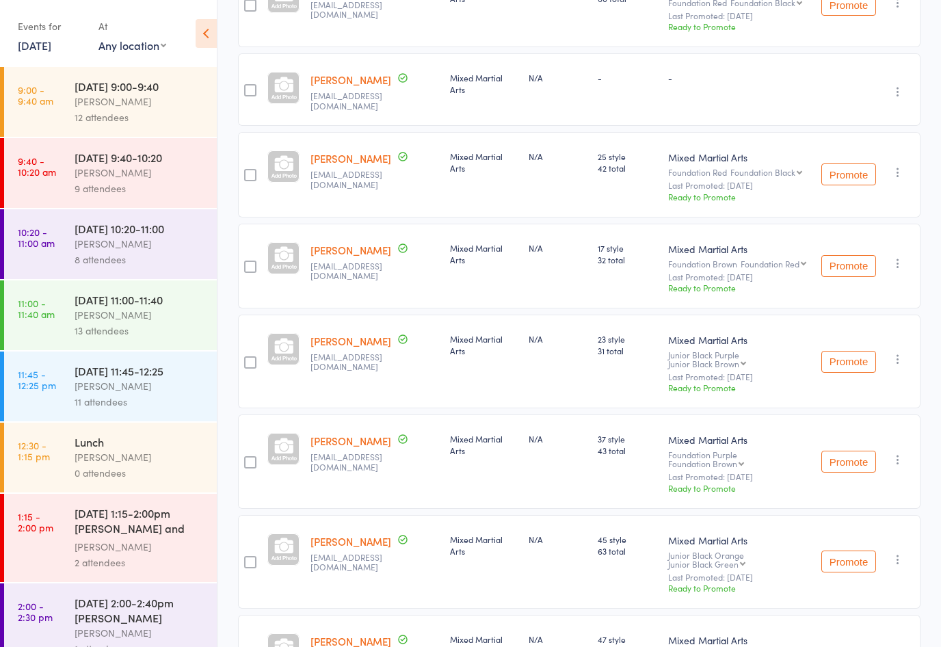
click at [896, 352] on icon "button" at bounding box center [898, 359] width 14 height 14
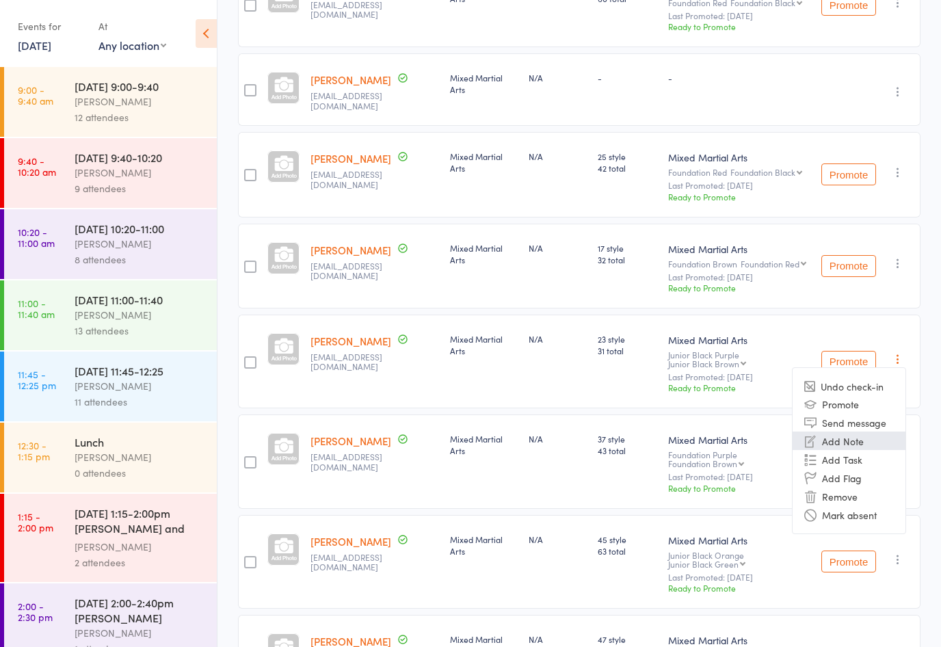
click at [830, 431] on li "Add Note" at bounding box center [848, 440] width 113 height 18
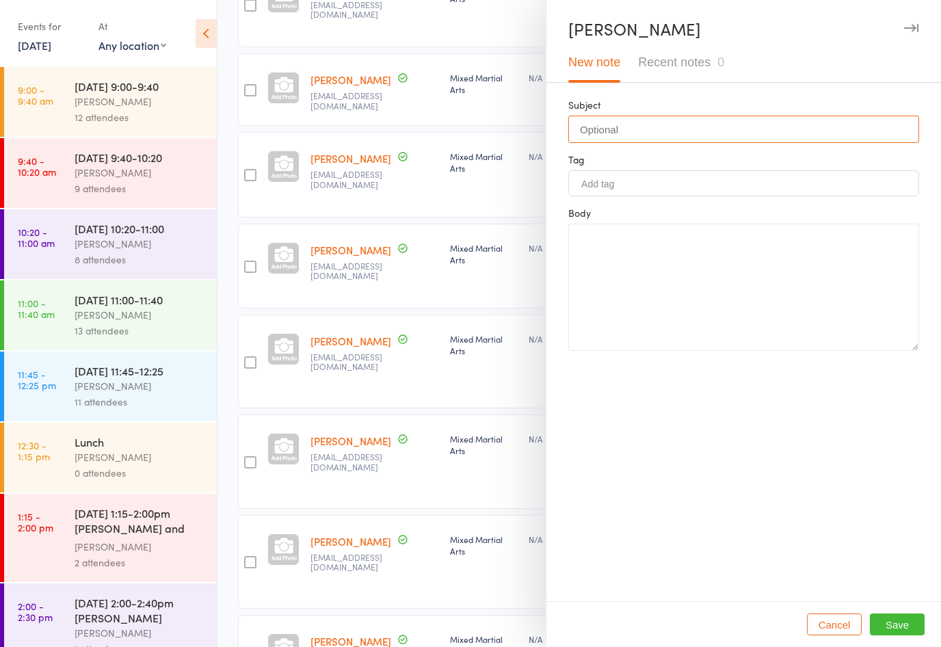
click at [699, 119] on input "text" at bounding box center [743, 129] width 351 height 27
type input "Grading"
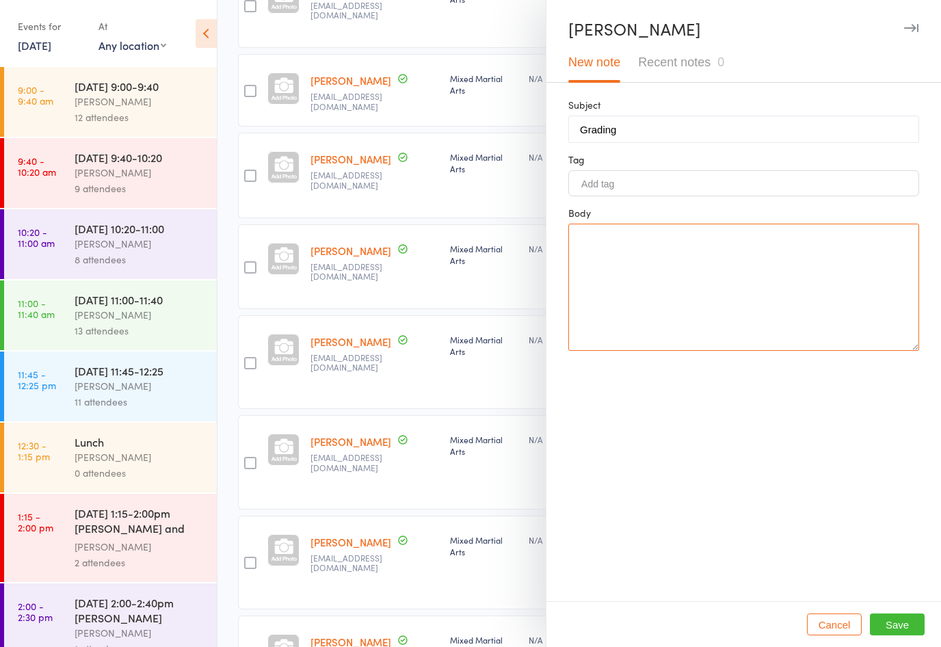
click at [673, 261] on textarea at bounding box center [743, 287] width 351 height 127
type textarea "yes"
click at [885, 627] on button "Save" at bounding box center [896, 624] width 55 height 22
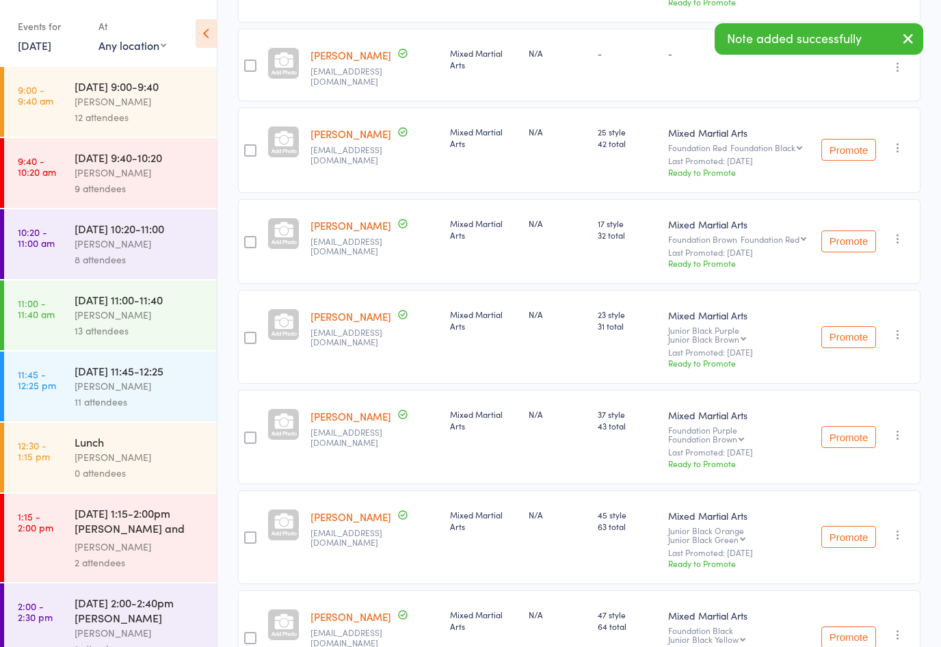
scroll to position [311, 0]
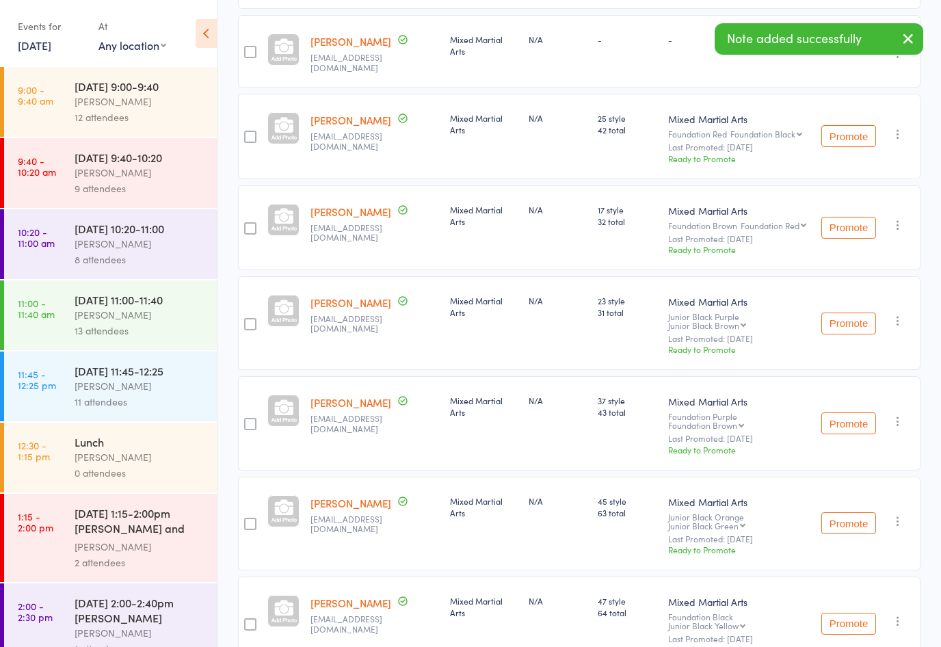
click at [896, 514] on icon "button" at bounding box center [898, 521] width 14 height 14
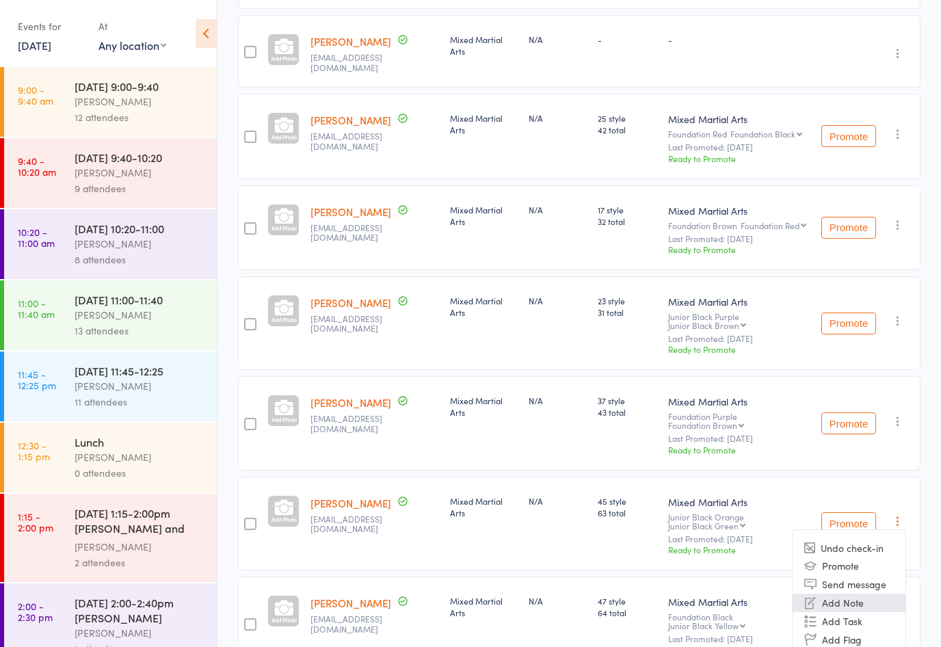
click at [845, 593] on li "Add Note" at bounding box center [848, 602] width 113 height 18
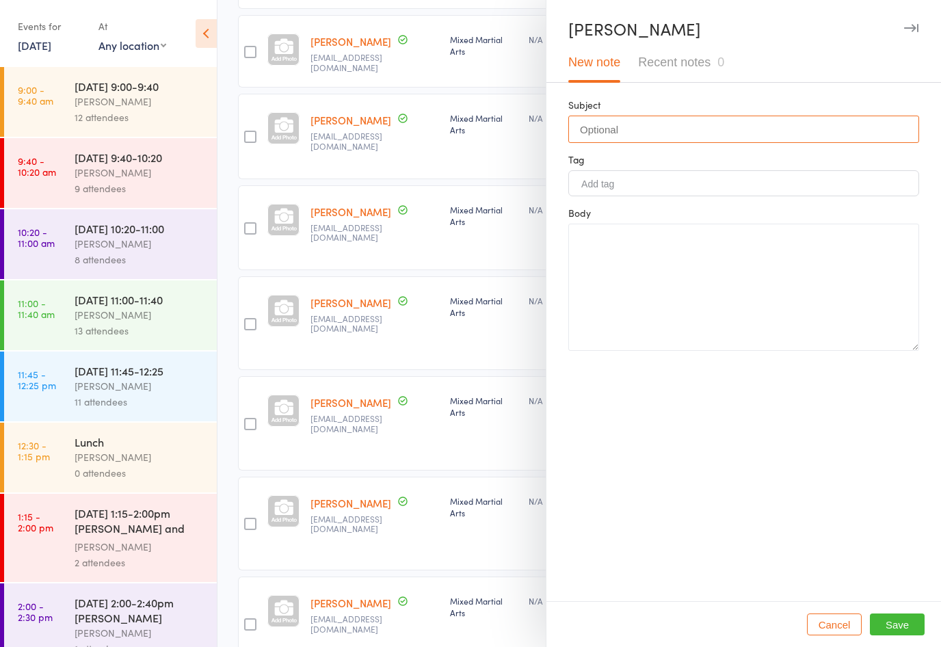
click at [643, 137] on input "text" at bounding box center [743, 129] width 351 height 27
type input "Grading"
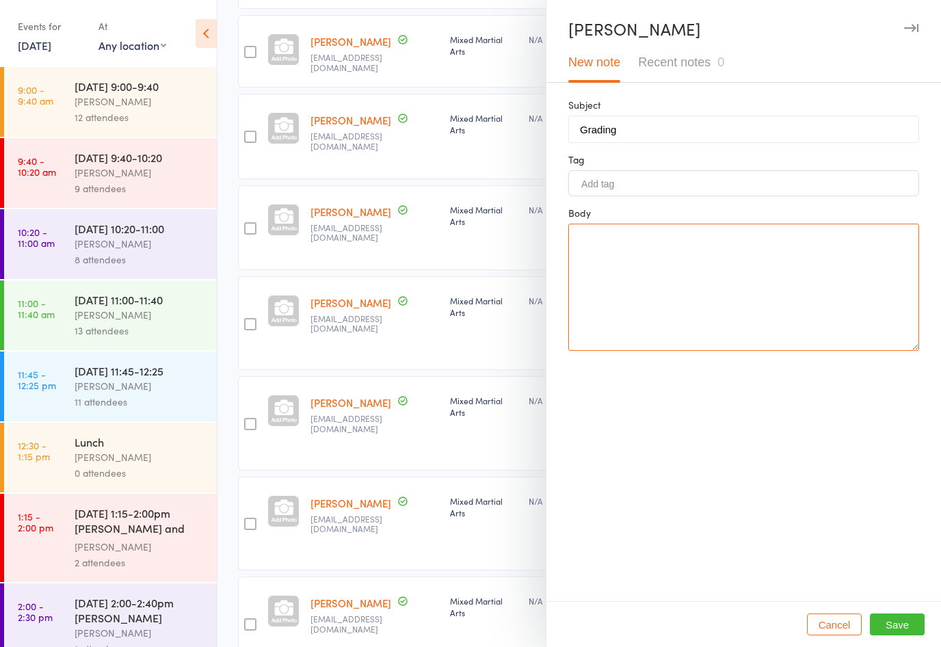
click at [673, 255] on textarea at bounding box center [743, 287] width 351 height 127
type textarea "yes"
click at [905, 635] on button "Save" at bounding box center [896, 624] width 55 height 22
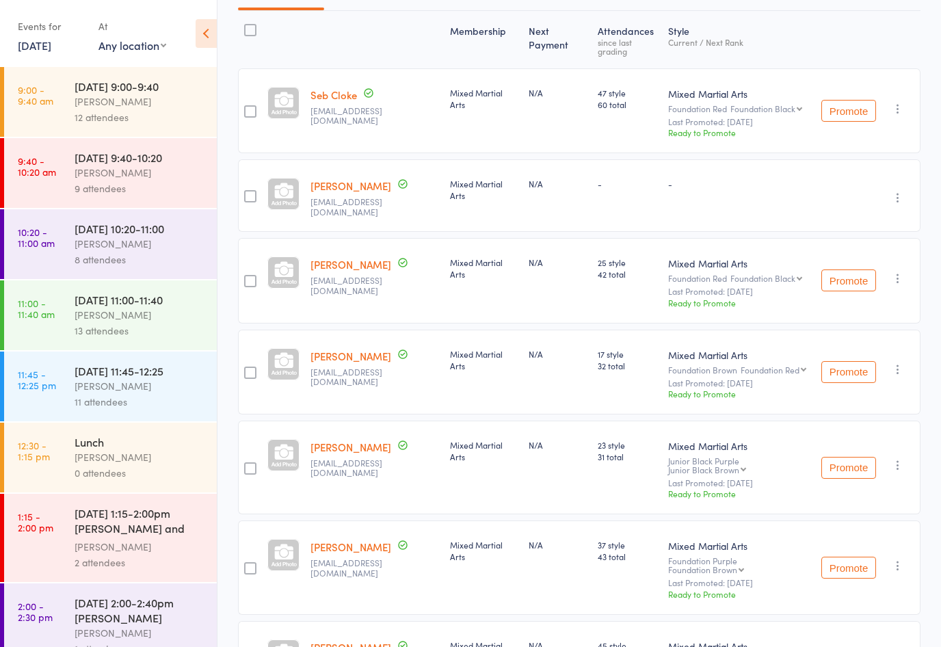
scroll to position [0, 0]
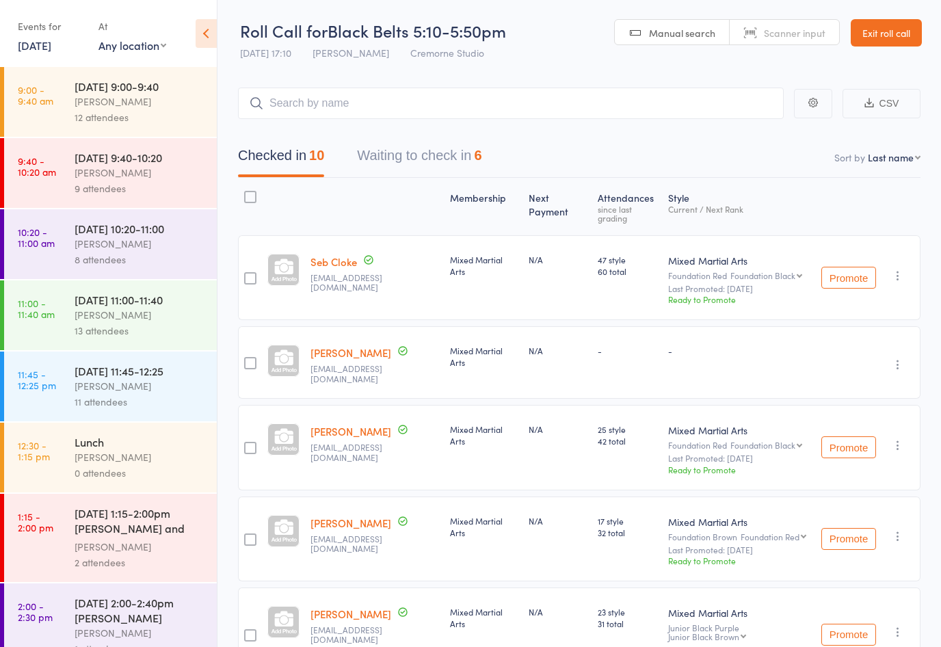
click at [886, 32] on link "Exit roll call" at bounding box center [885, 32] width 71 height 27
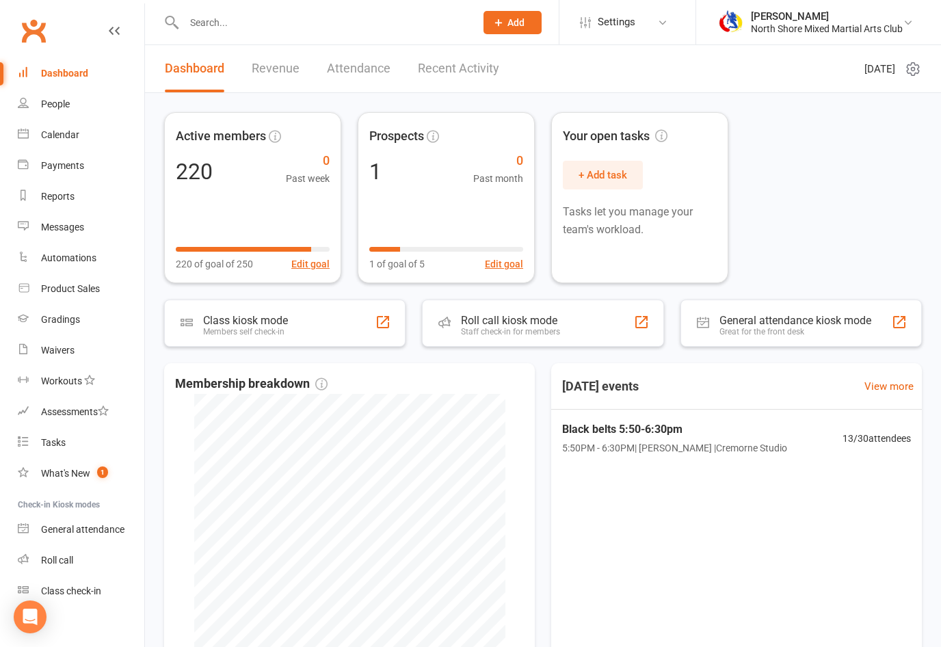
click at [43, 134] on div "Calendar" at bounding box center [60, 134] width 38 height 11
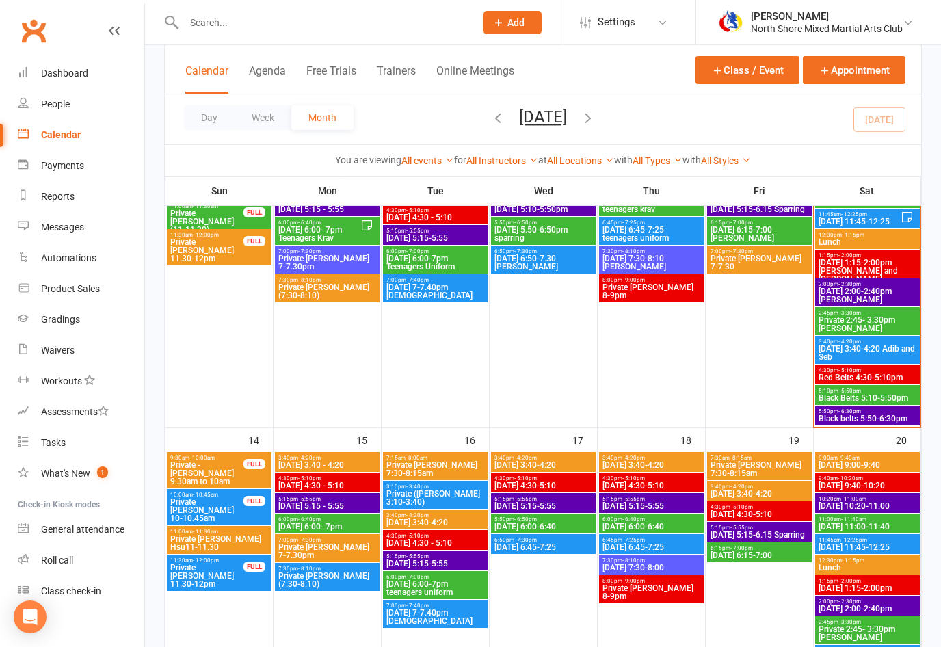
scroll to position [513, 0]
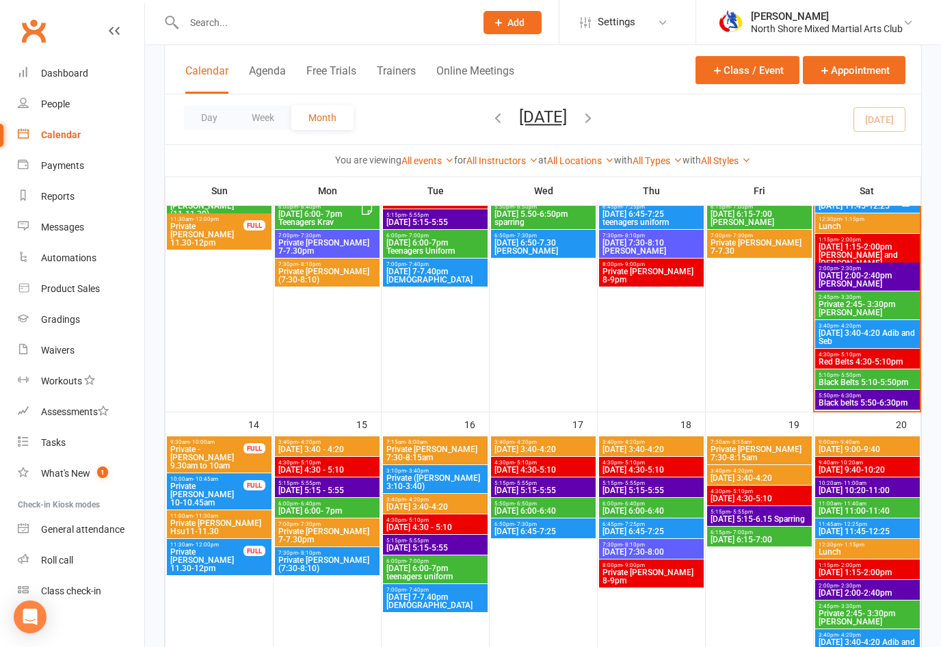
click at [836, 403] on span "Black belts 5:50-6:30pm" at bounding box center [867, 403] width 99 height 8
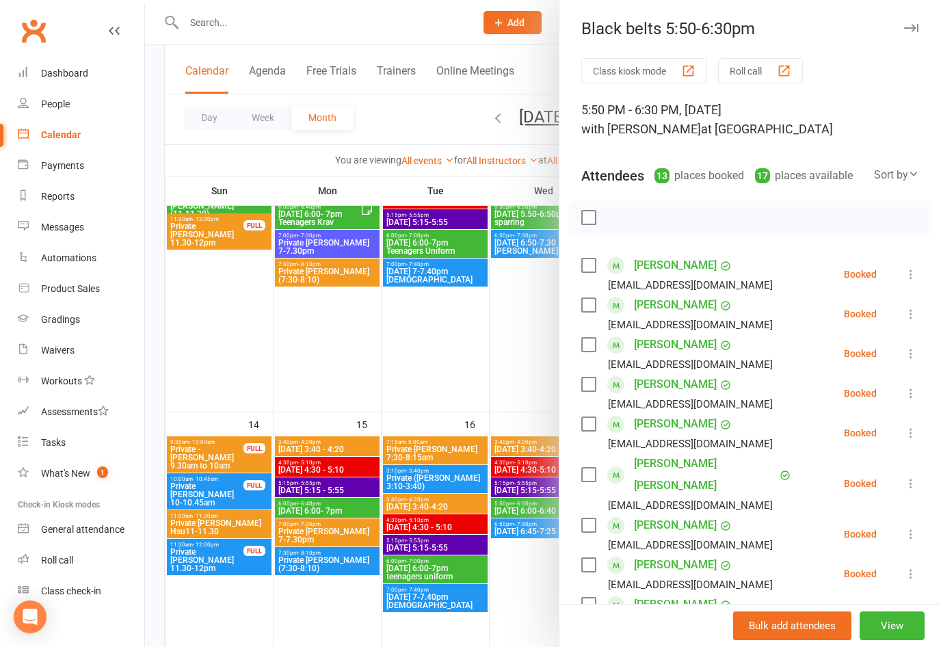
click at [588, 268] on label at bounding box center [588, 265] width 14 height 14
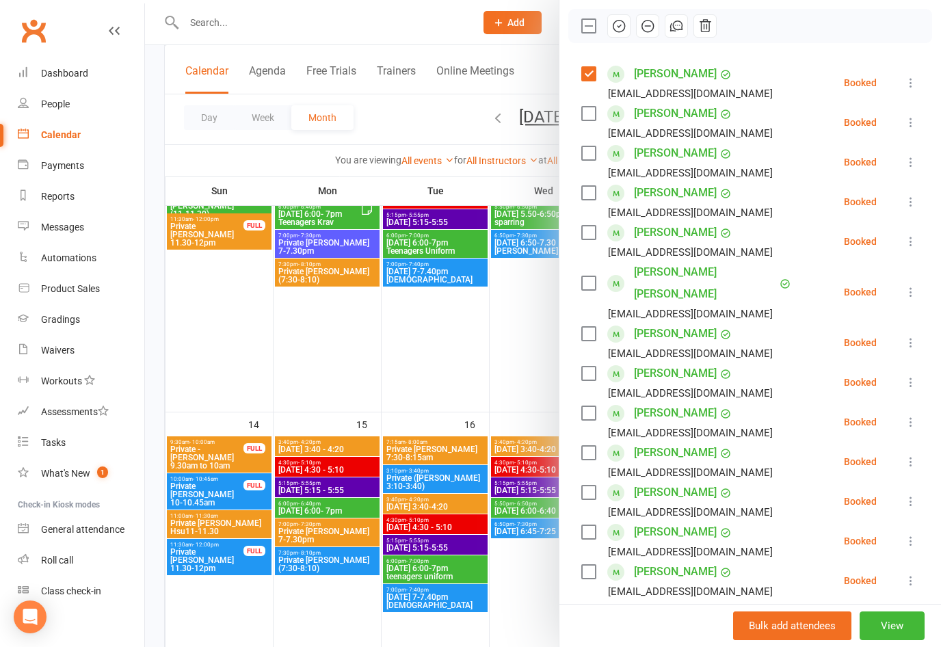
scroll to position [193, 0]
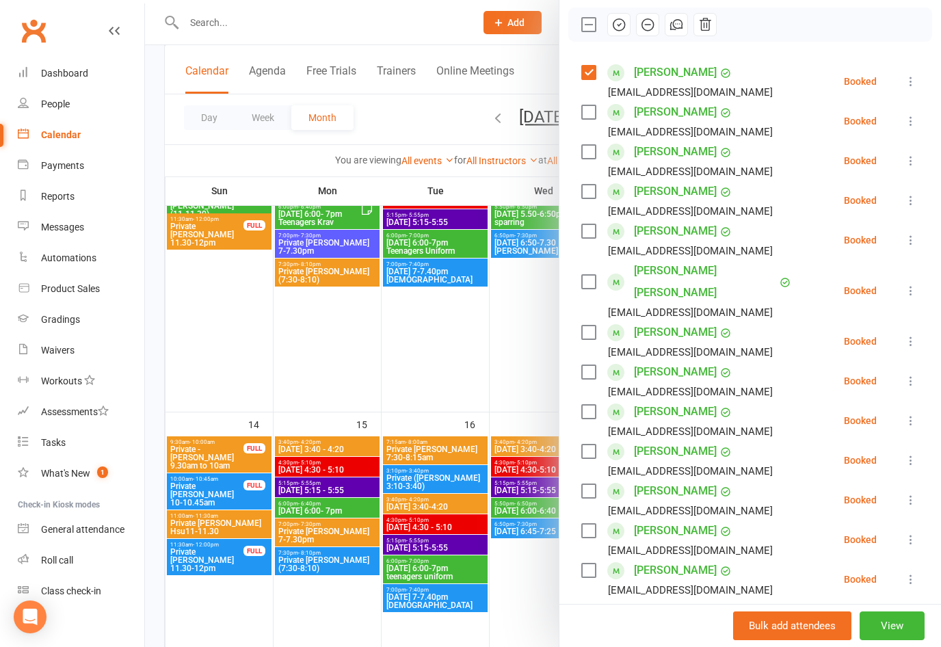
click at [591, 278] on label at bounding box center [588, 282] width 14 height 14
click at [591, 325] on label at bounding box center [588, 332] width 14 height 14
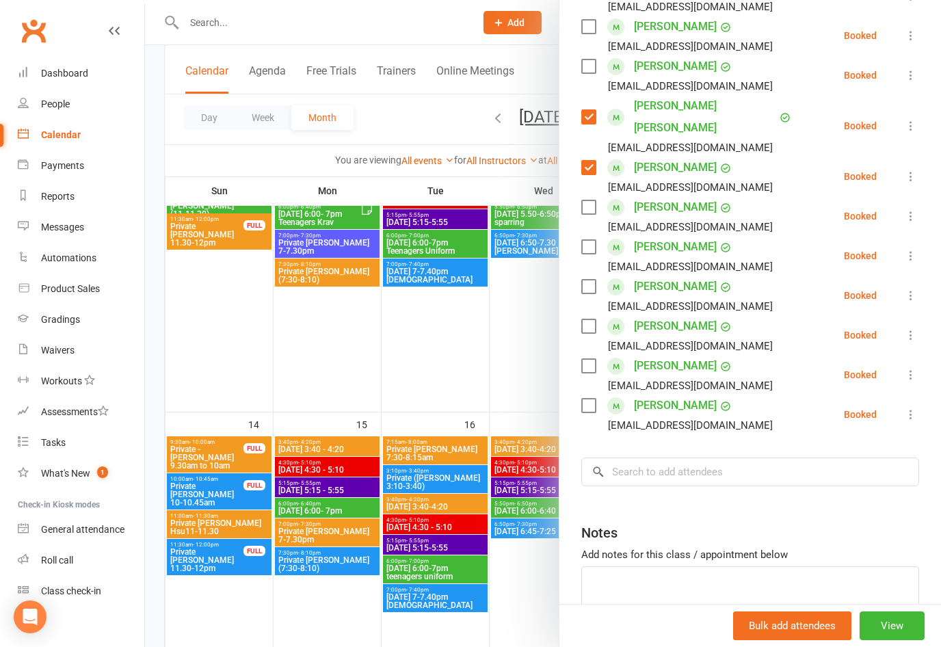
scroll to position [365, 0]
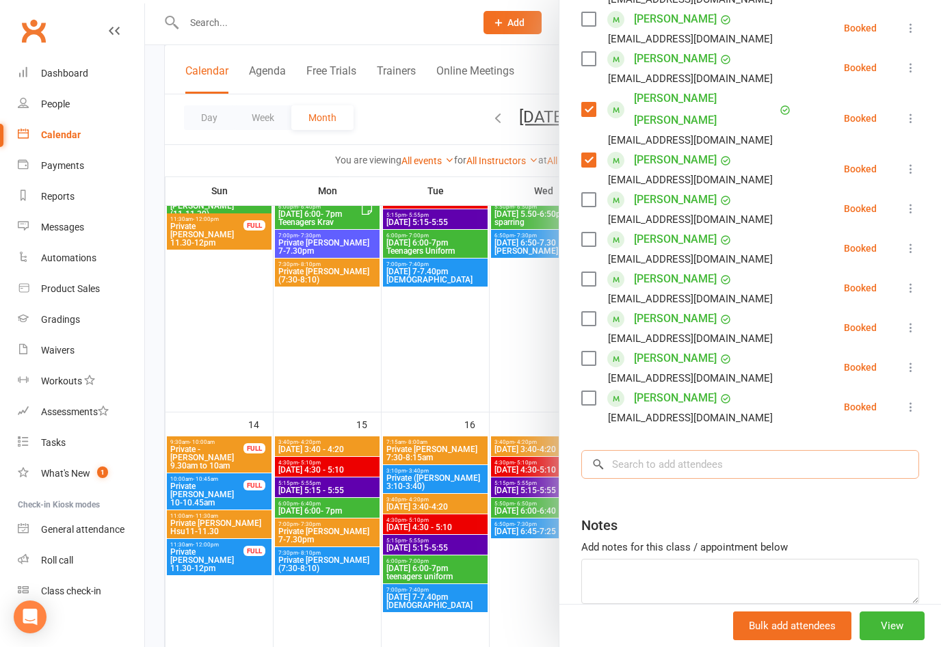
drag, startPoint x: 621, startPoint y: 434, endPoint x: 621, endPoint y: 442, distance: 7.5
click at [621, 450] on input "search" at bounding box center [750, 464] width 338 height 29
type input ";"
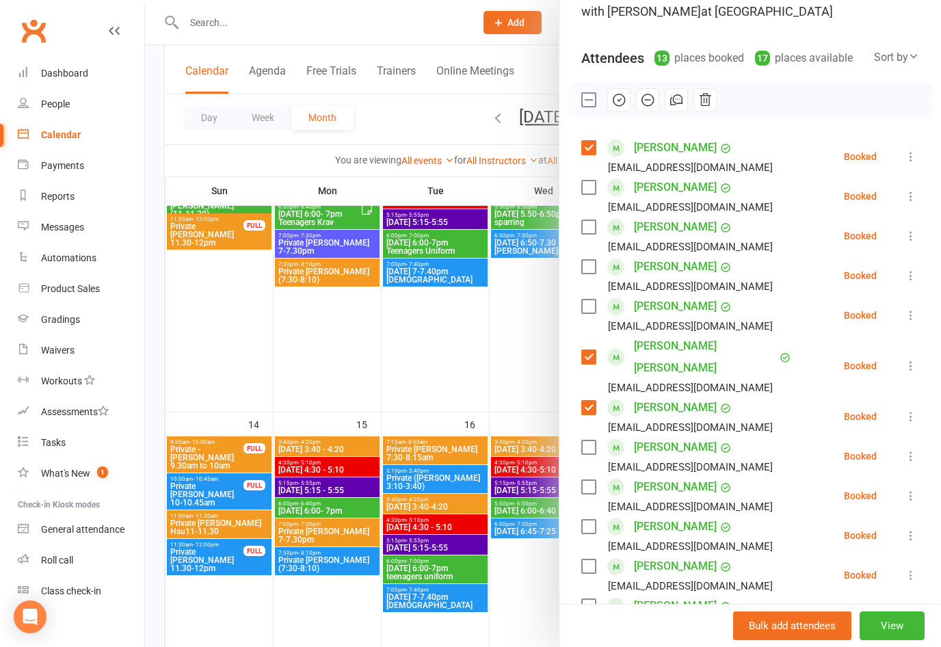
scroll to position [105, 0]
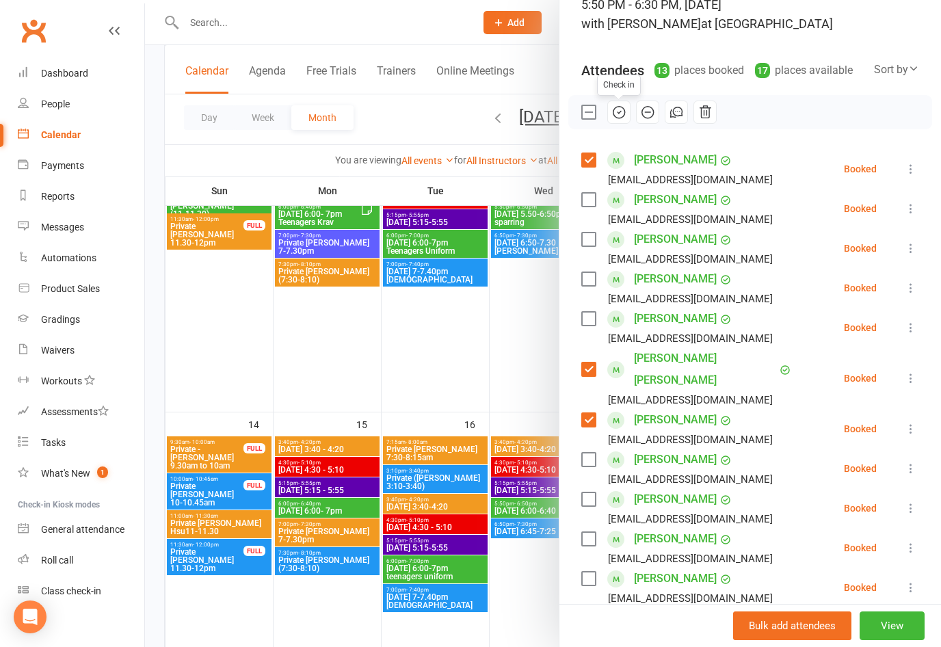
drag, startPoint x: 616, startPoint y: 115, endPoint x: 593, endPoint y: 339, distance: 225.4
click at [616, 115] on icon "button" at bounding box center [618, 112] width 15 height 15
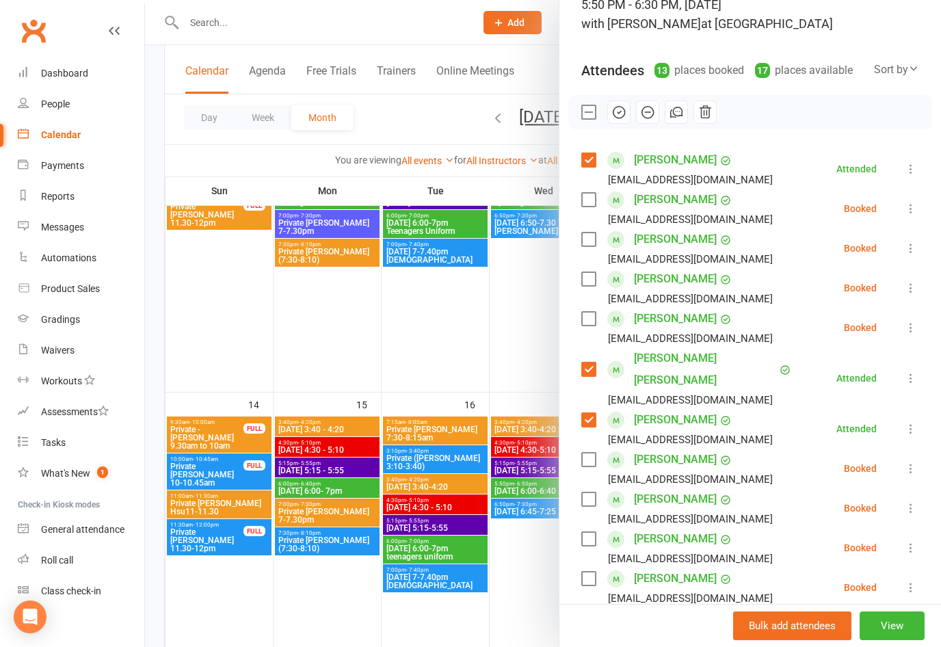
click at [502, 351] on div at bounding box center [543, 323] width 796 height 647
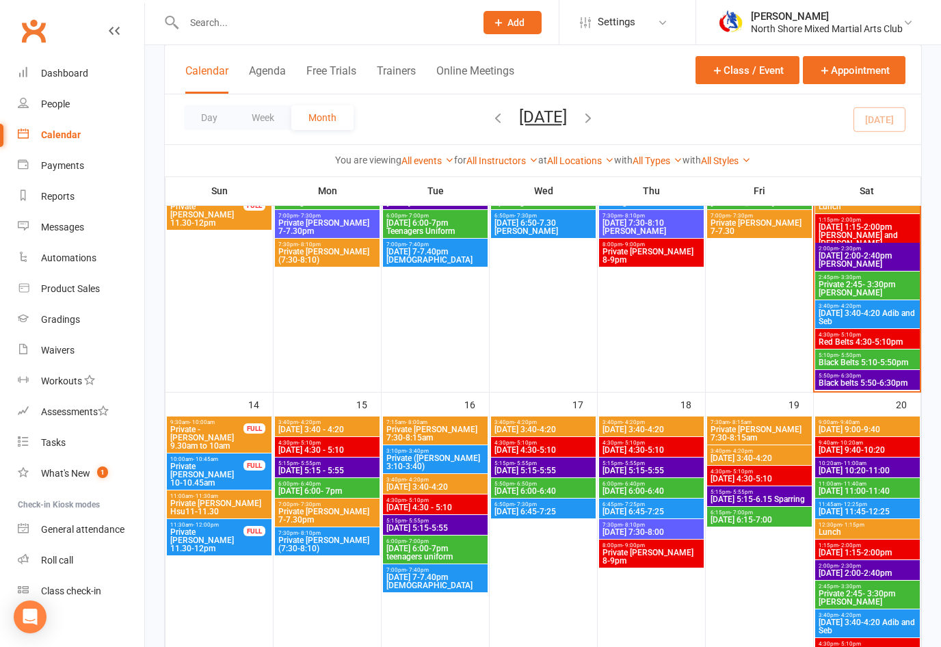
click at [874, 364] on span "Black Belts 5:10-5:50pm" at bounding box center [867, 362] width 99 height 8
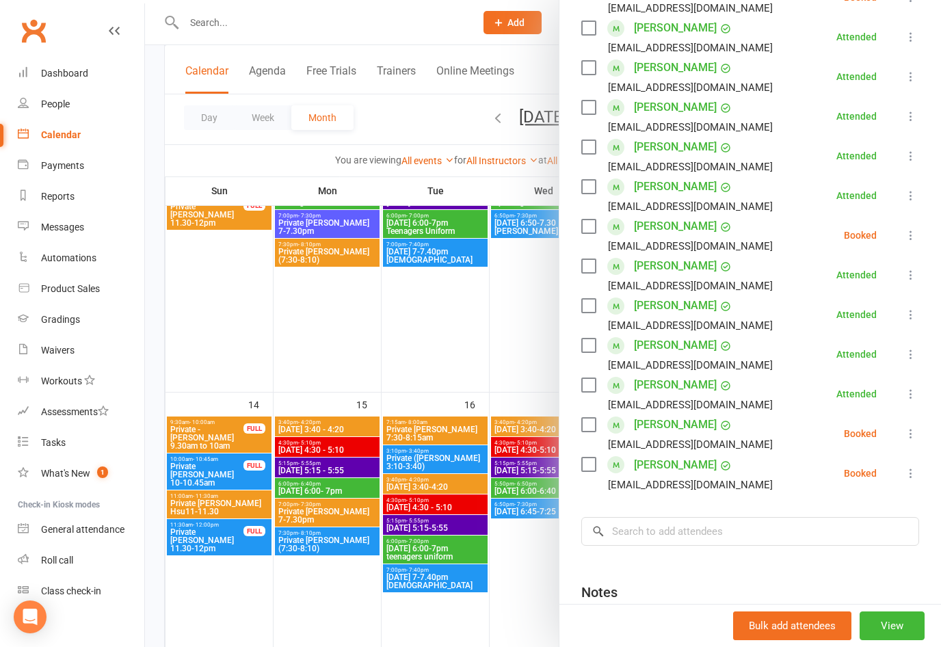
scroll to position [401, 0]
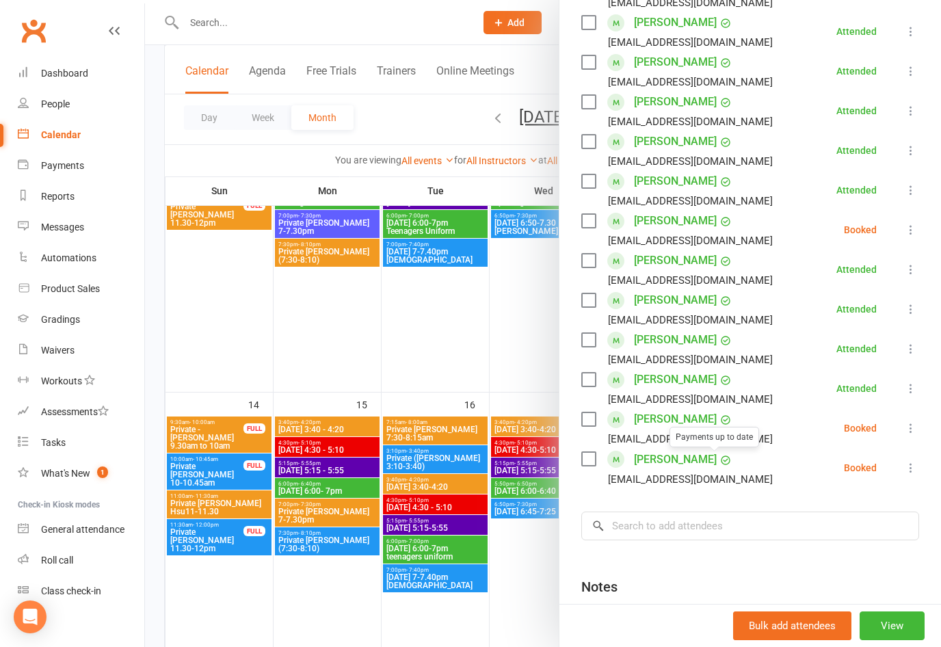
click at [484, 396] on div at bounding box center [543, 323] width 796 height 647
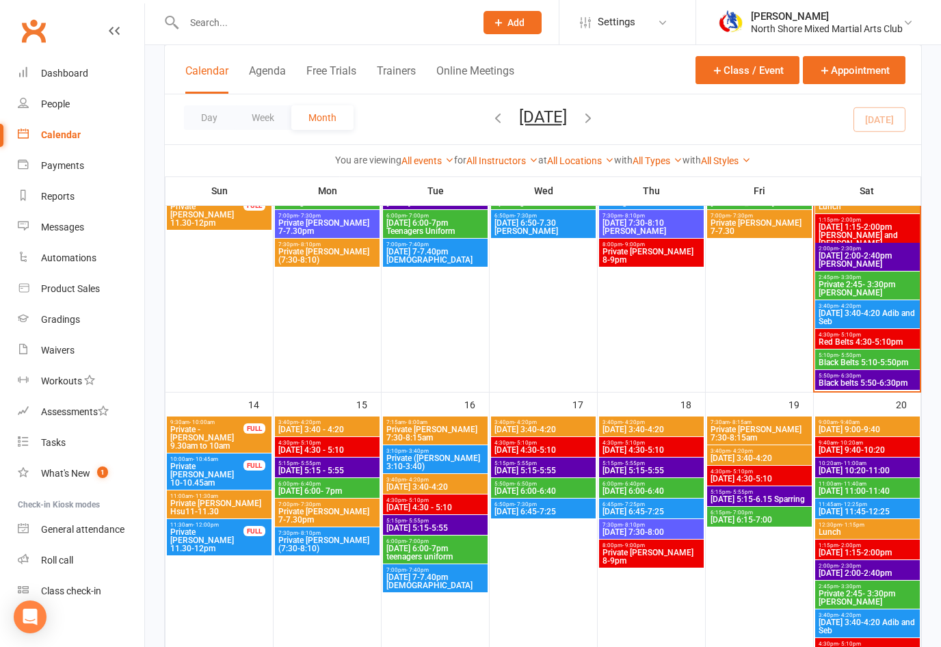
click at [901, 386] on span "Black belts 5:50-6:30pm" at bounding box center [867, 383] width 99 height 8
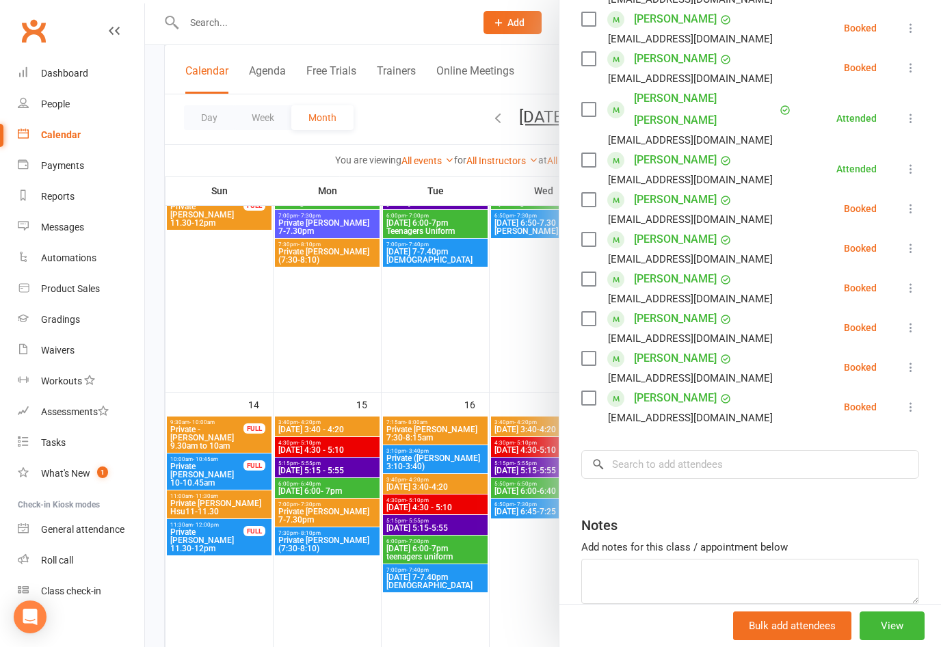
scroll to position [366, 0]
click at [686, 450] on input "search" at bounding box center [750, 463] width 338 height 29
type input "S"
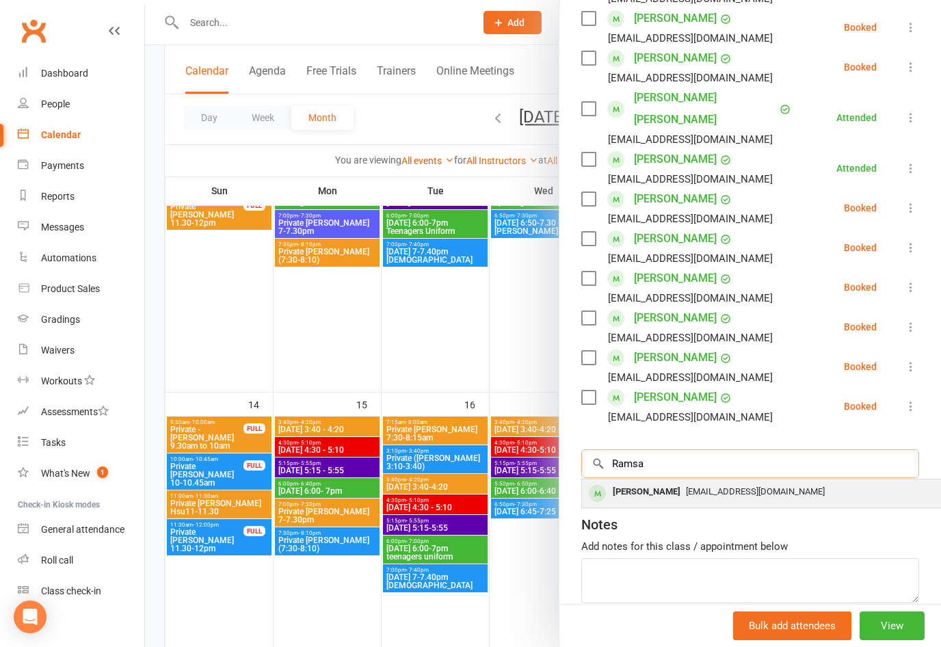
type input "Ramsa"
click at [689, 486] on span "[EMAIL_ADDRESS][DOMAIN_NAME]" at bounding box center [755, 491] width 139 height 10
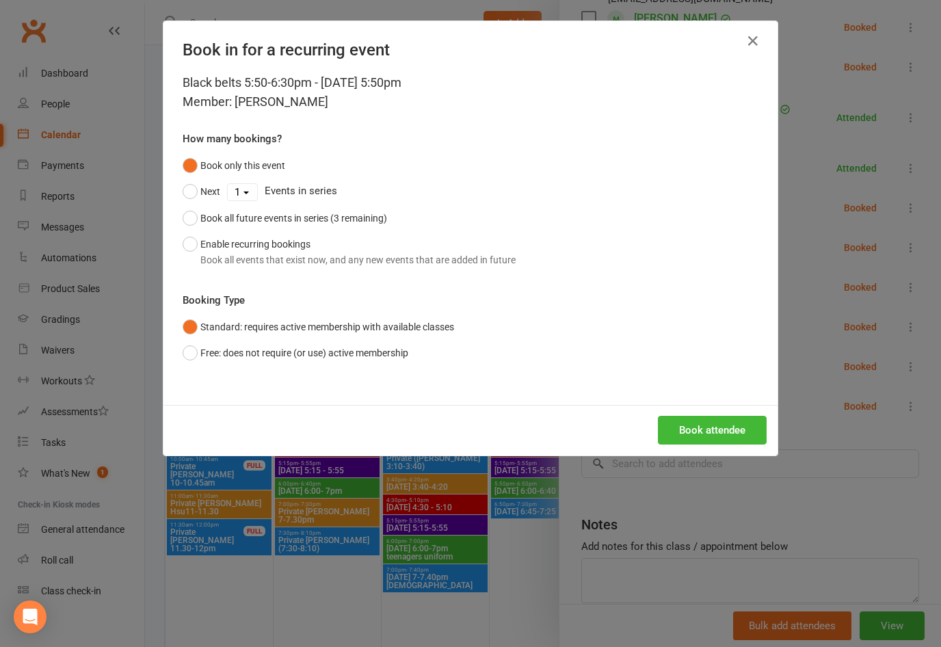
click at [680, 435] on button "Book attendee" at bounding box center [712, 430] width 109 height 29
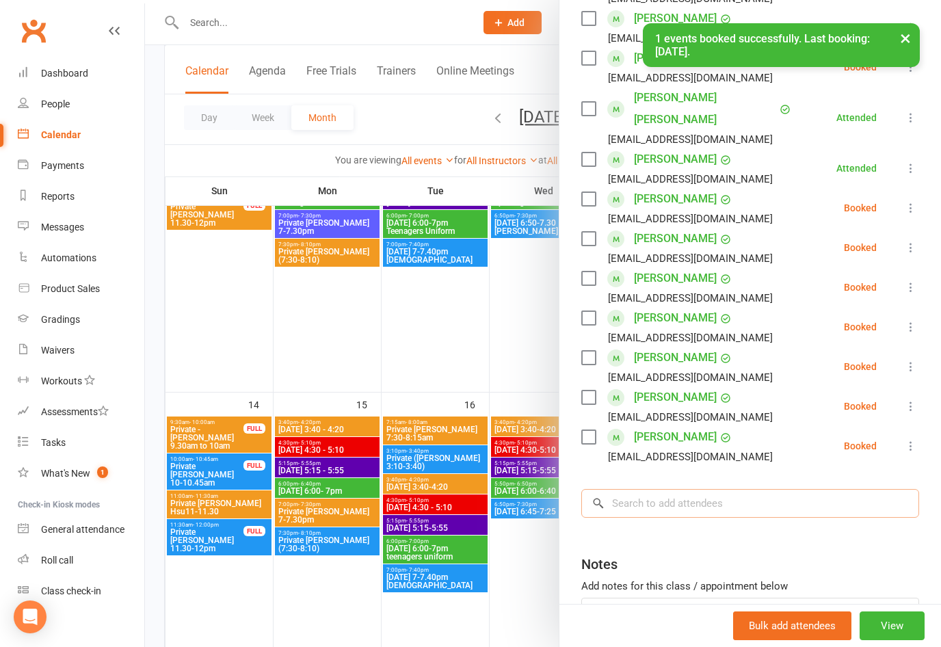
click at [659, 489] on input "search" at bounding box center [750, 503] width 338 height 29
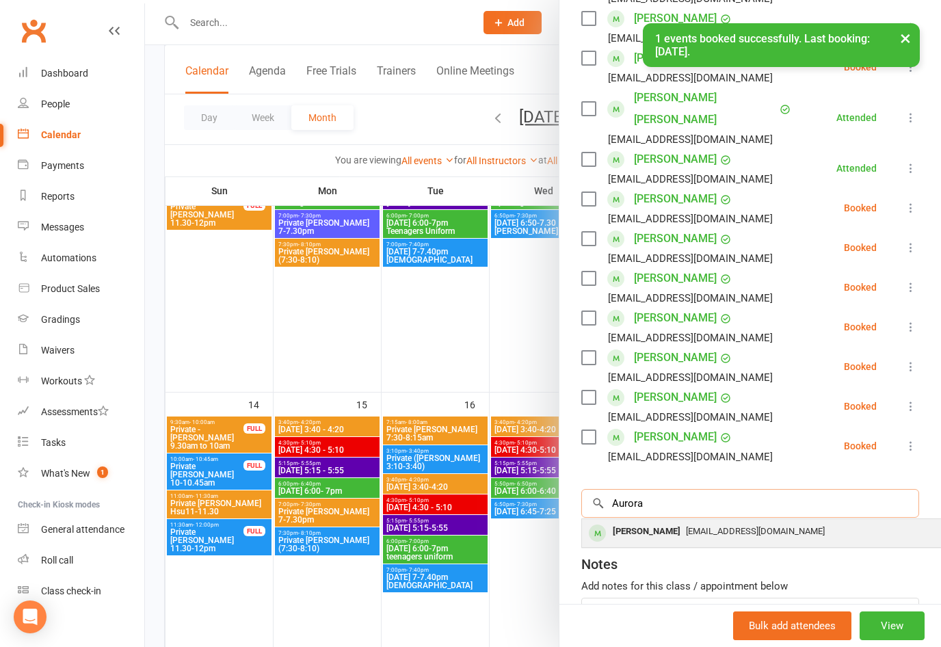
type input "Aurora"
click at [661, 522] on div "[PERSON_NAME]" at bounding box center [646, 532] width 79 height 20
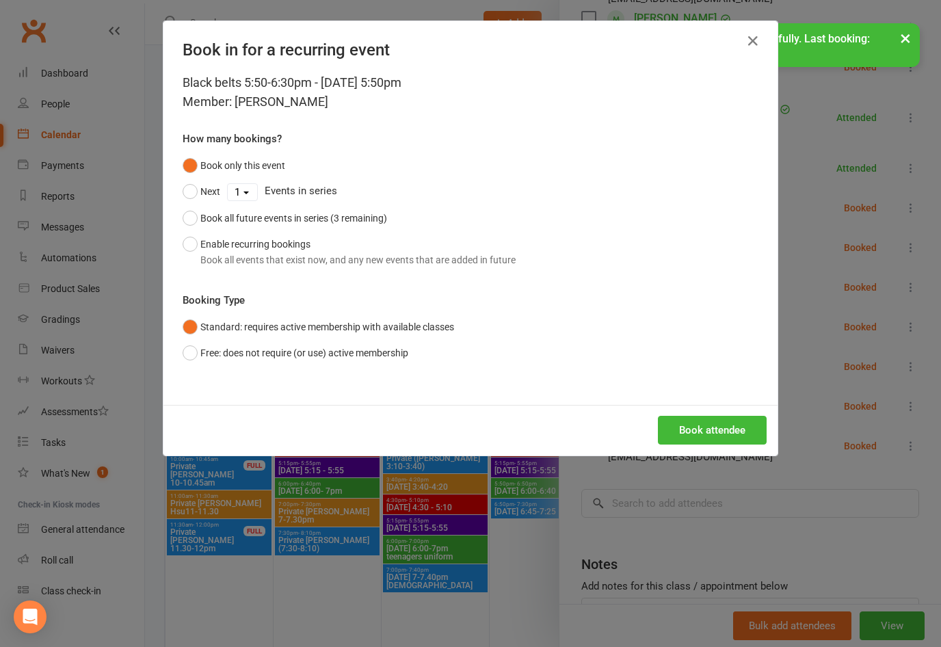
click at [667, 421] on button "Book attendee" at bounding box center [712, 430] width 109 height 29
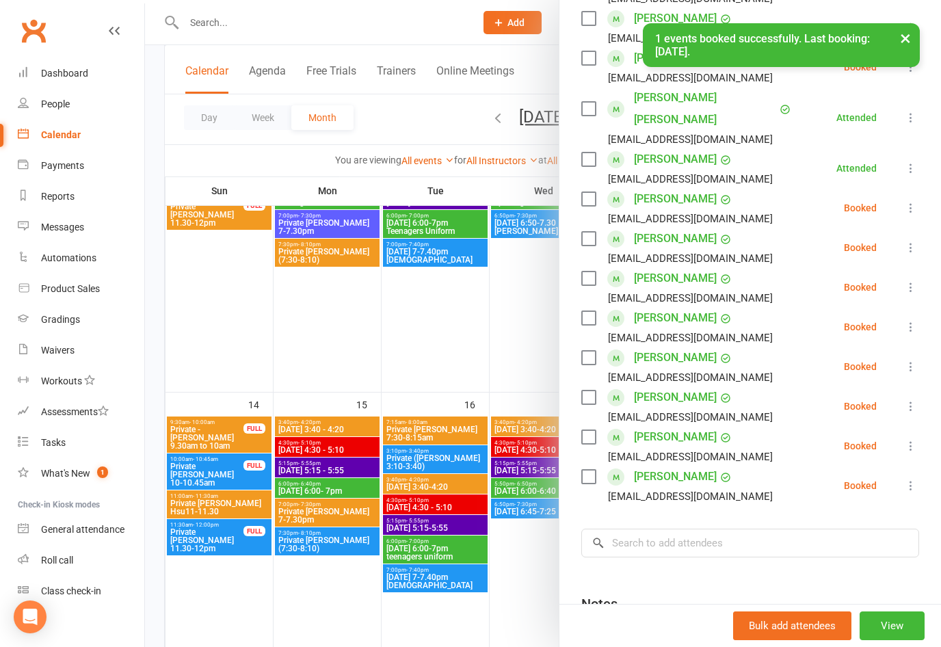
click at [591, 430] on label at bounding box center [588, 437] width 14 height 14
click at [592, 470] on label at bounding box center [588, 477] width 14 height 14
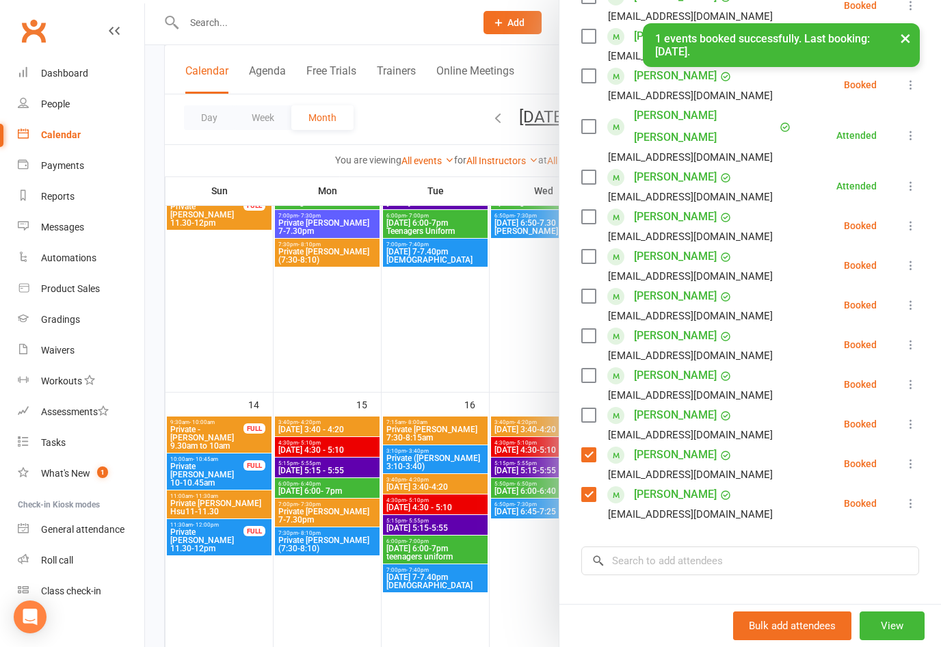
click at [586, 408] on label at bounding box center [588, 415] width 14 height 14
click at [586, 368] on label at bounding box center [588, 375] width 14 height 14
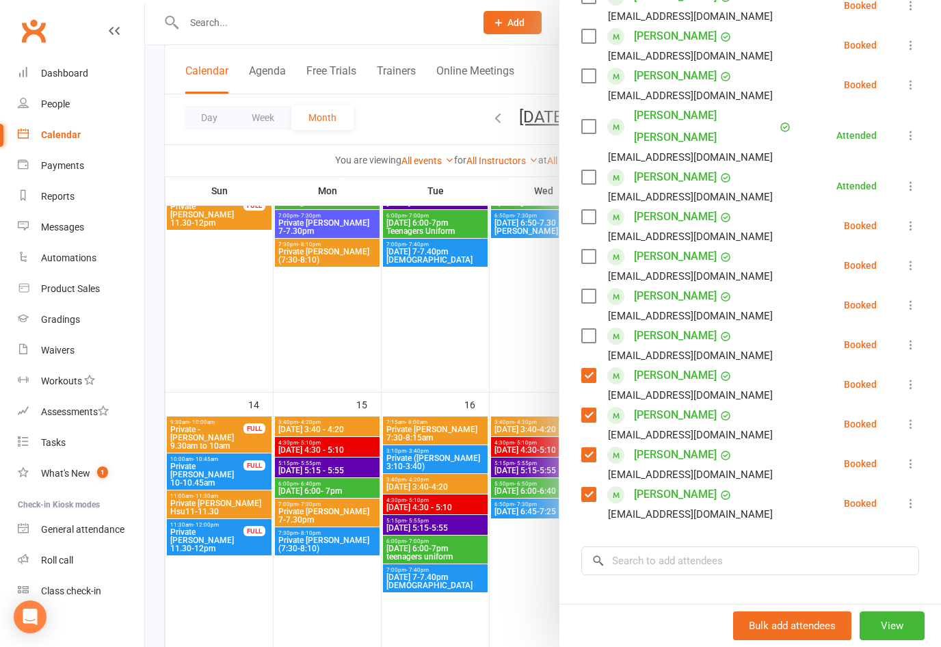
scroll to position [278, 0]
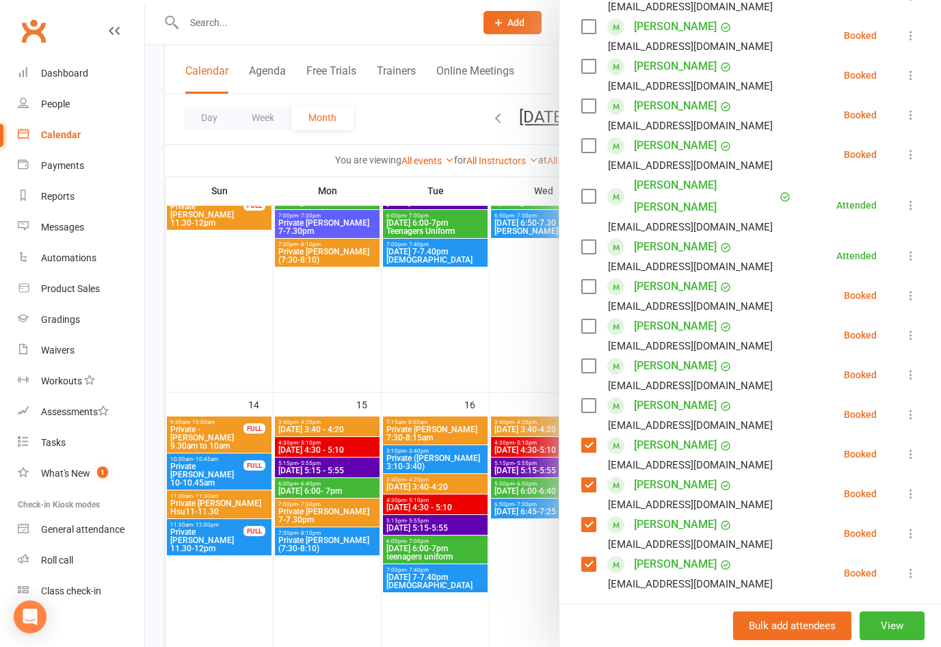
click at [584, 280] on label at bounding box center [588, 287] width 14 height 14
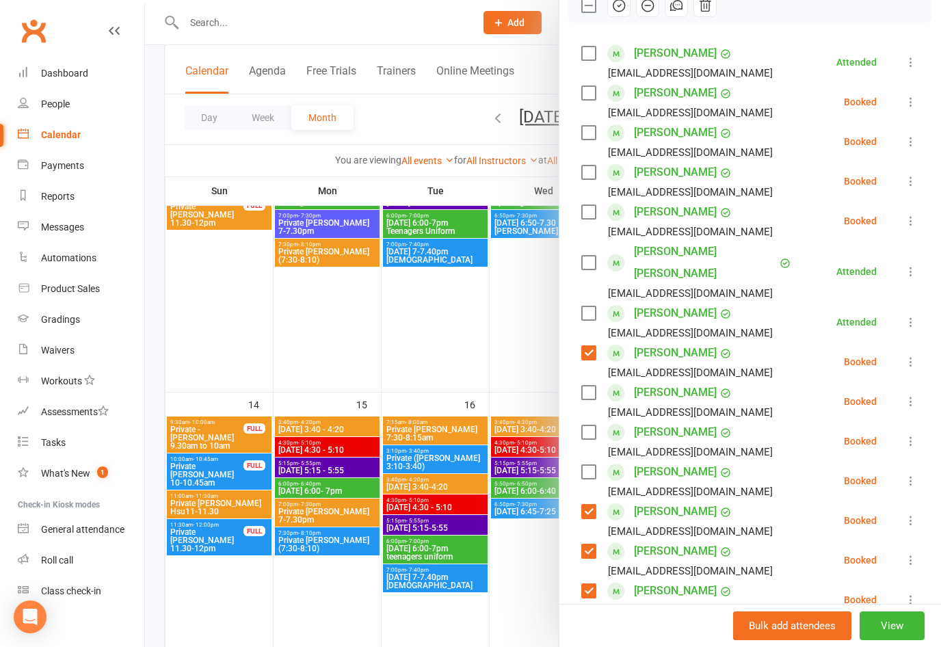
scroll to position [210, 0]
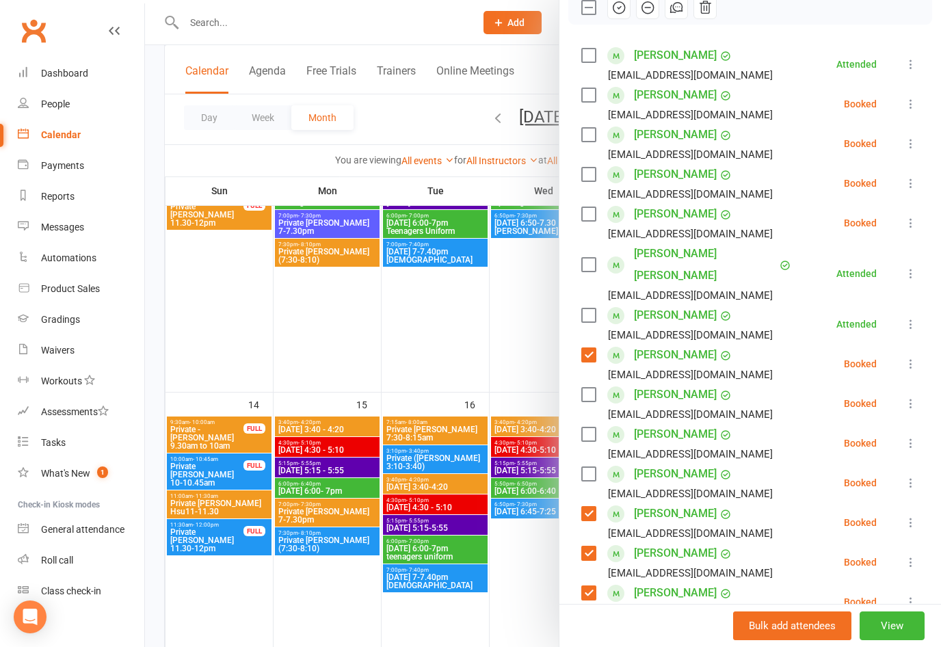
click at [589, 308] on label at bounding box center [588, 315] width 14 height 14
click at [589, 258] on label at bounding box center [588, 265] width 14 height 14
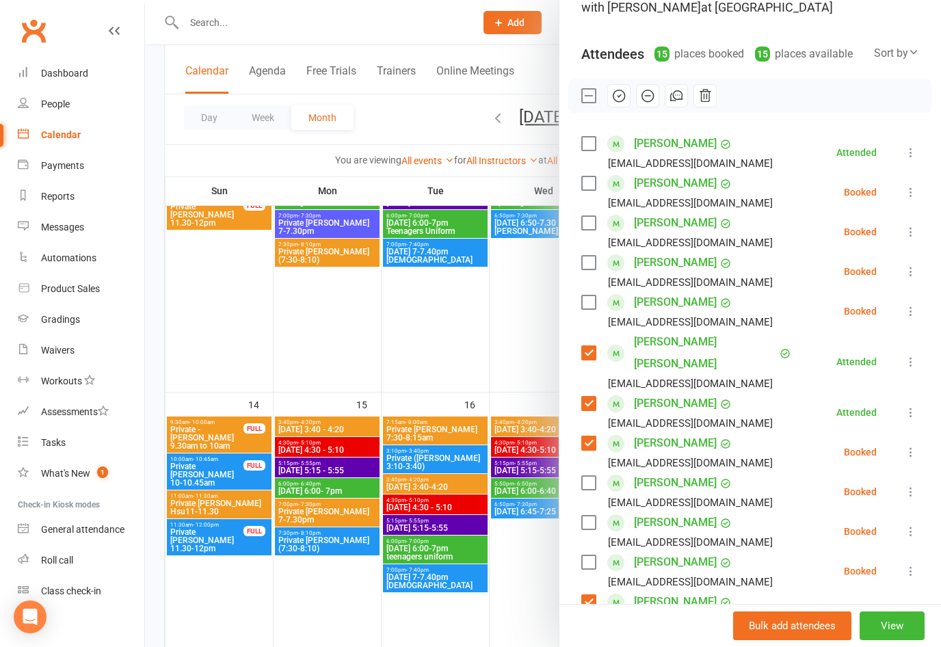
click at [587, 143] on label at bounding box center [588, 144] width 14 height 14
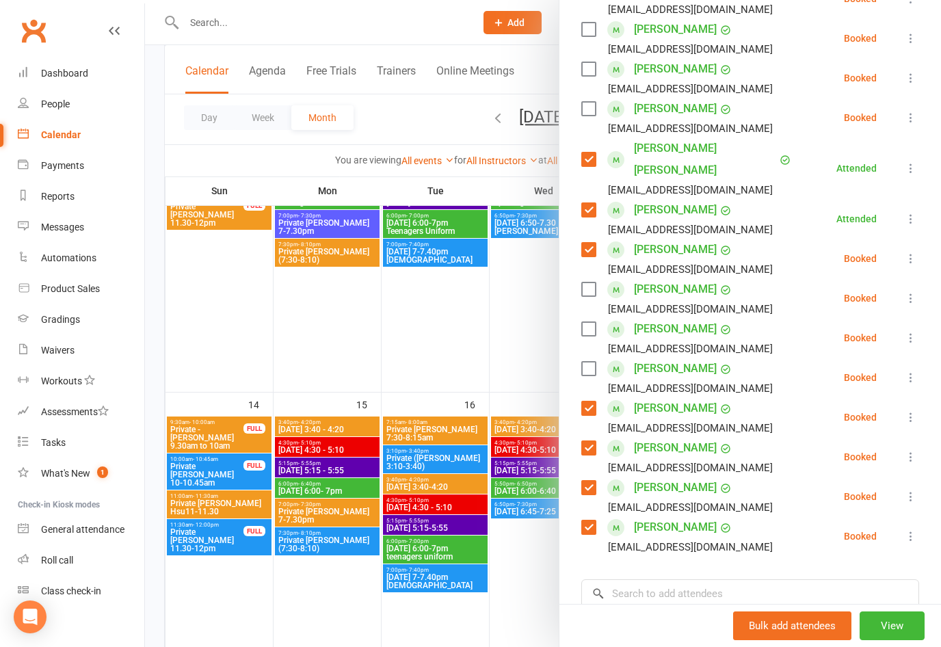
scroll to position [349, 0]
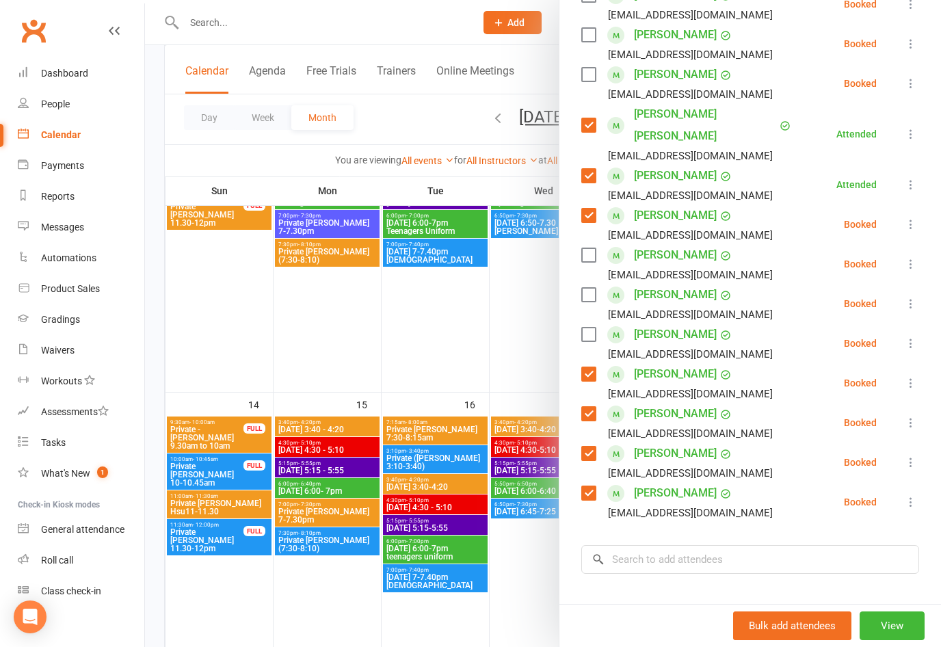
click at [586, 248] on label at bounding box center [588, 255] width 14 height 14
click at [593, 288] on label at bounding box center [588, 295] width 14 height 14
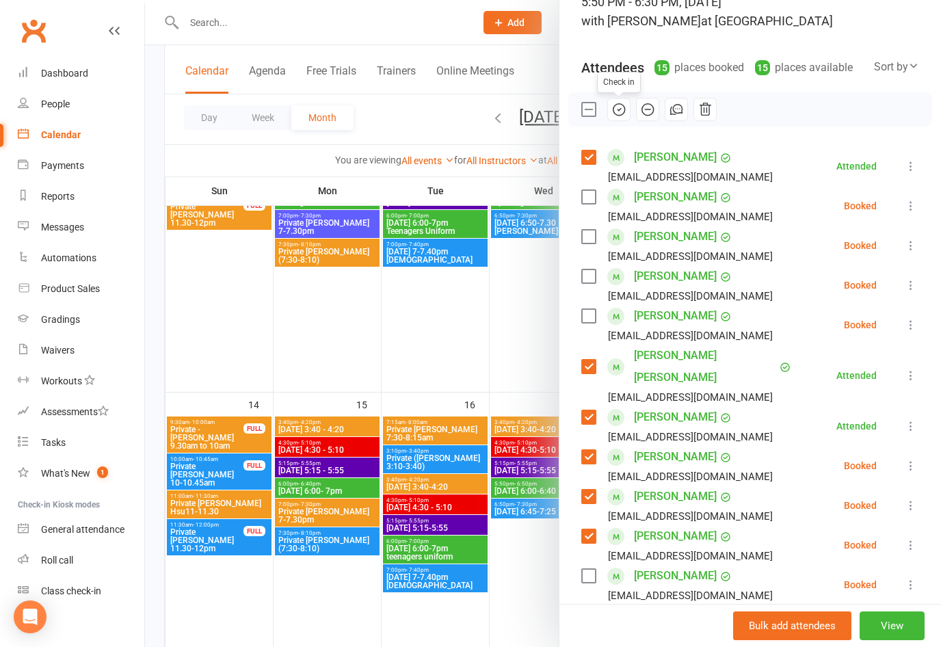
click at [617, 116] on icon "button" at bounding box center [618, 109] width 15 height 15
